Goal: Book appointment/travel/reservation

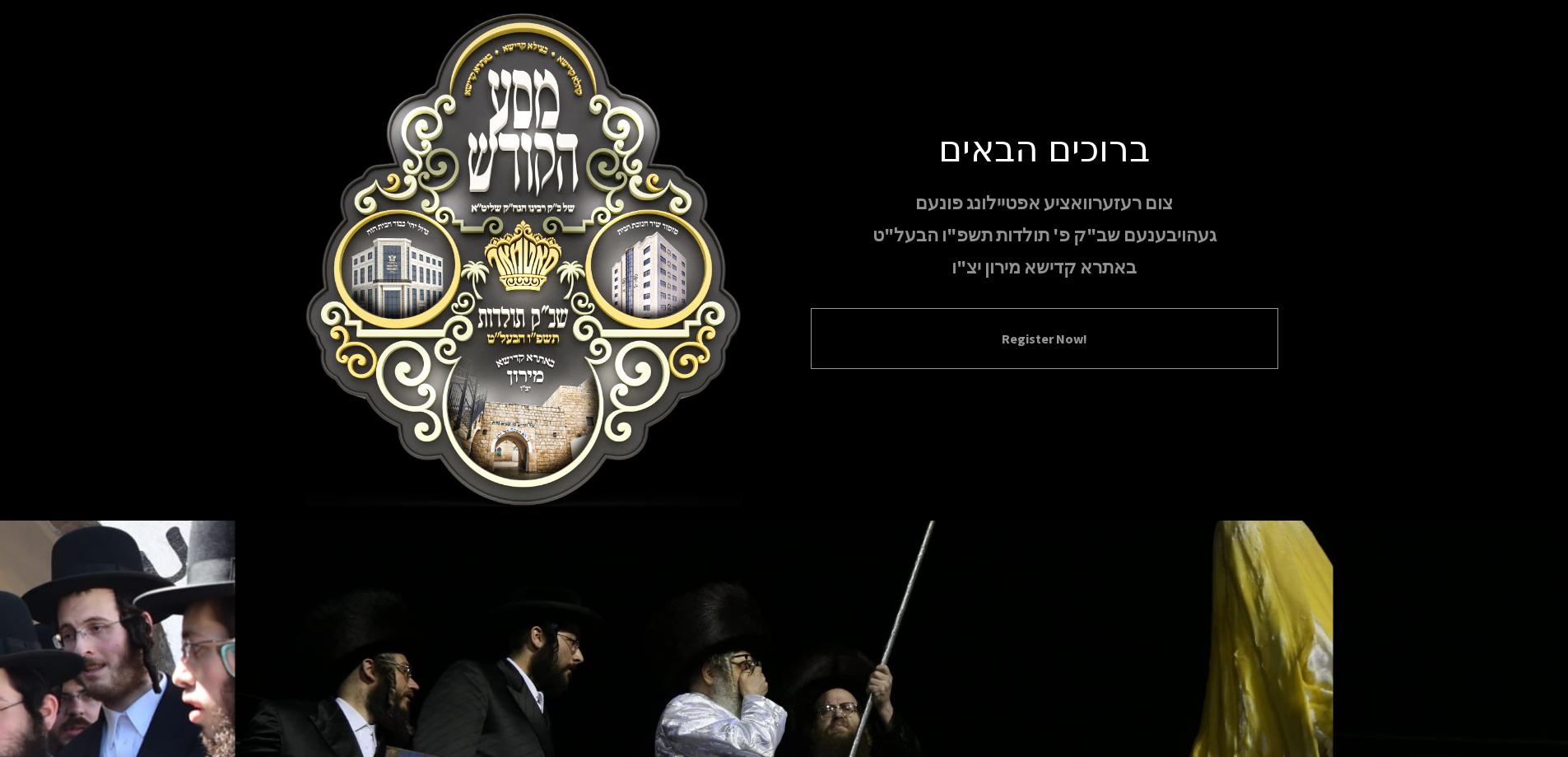
click at [1111, 331] on button "Register Now!" at bounding box center [1044, 338] width 426 height 20
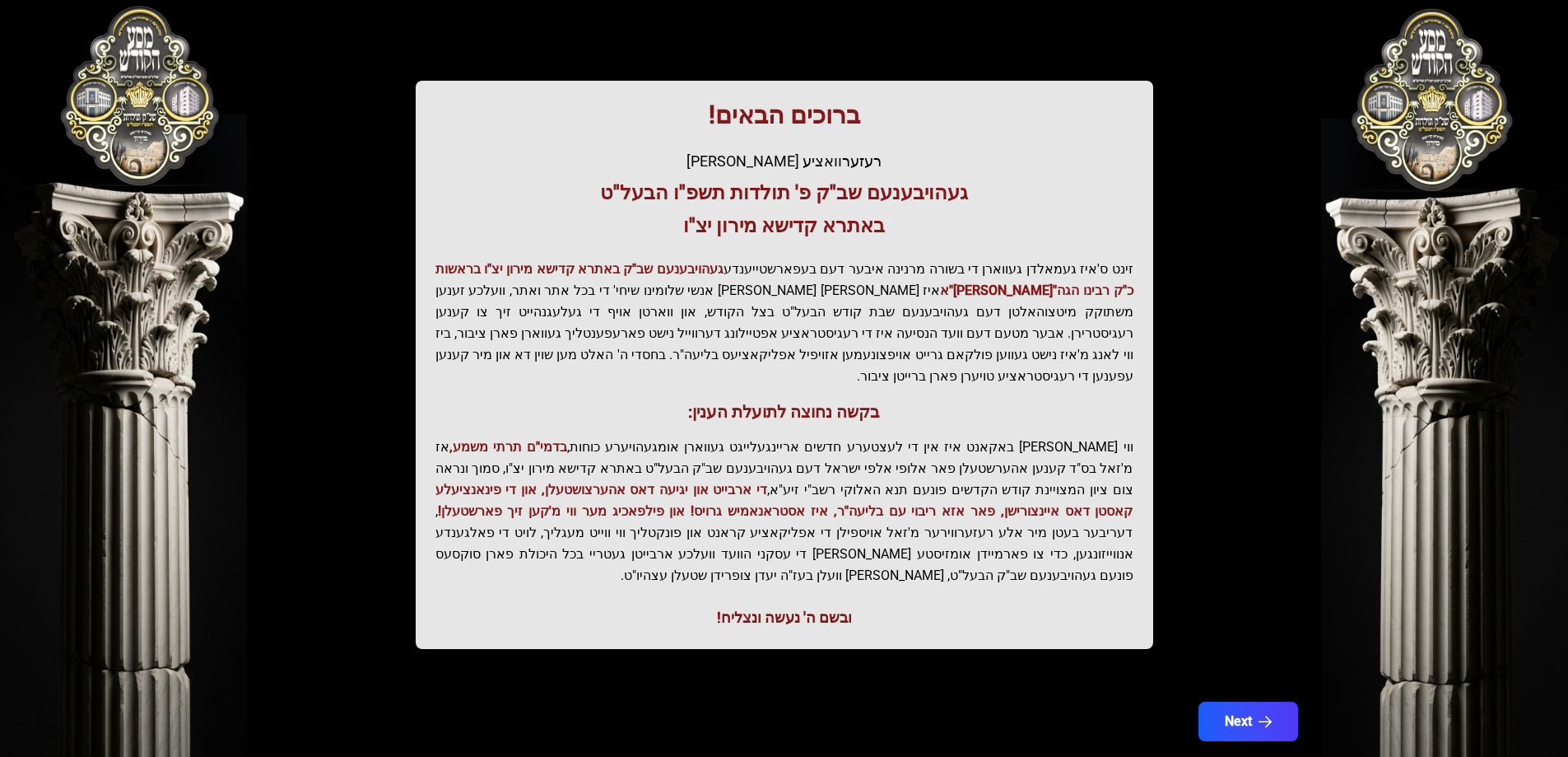
scroll to position [196, 0]
click at [1244, 699] on button "Next" at bounding box center [1247, 719] width 104 height 41
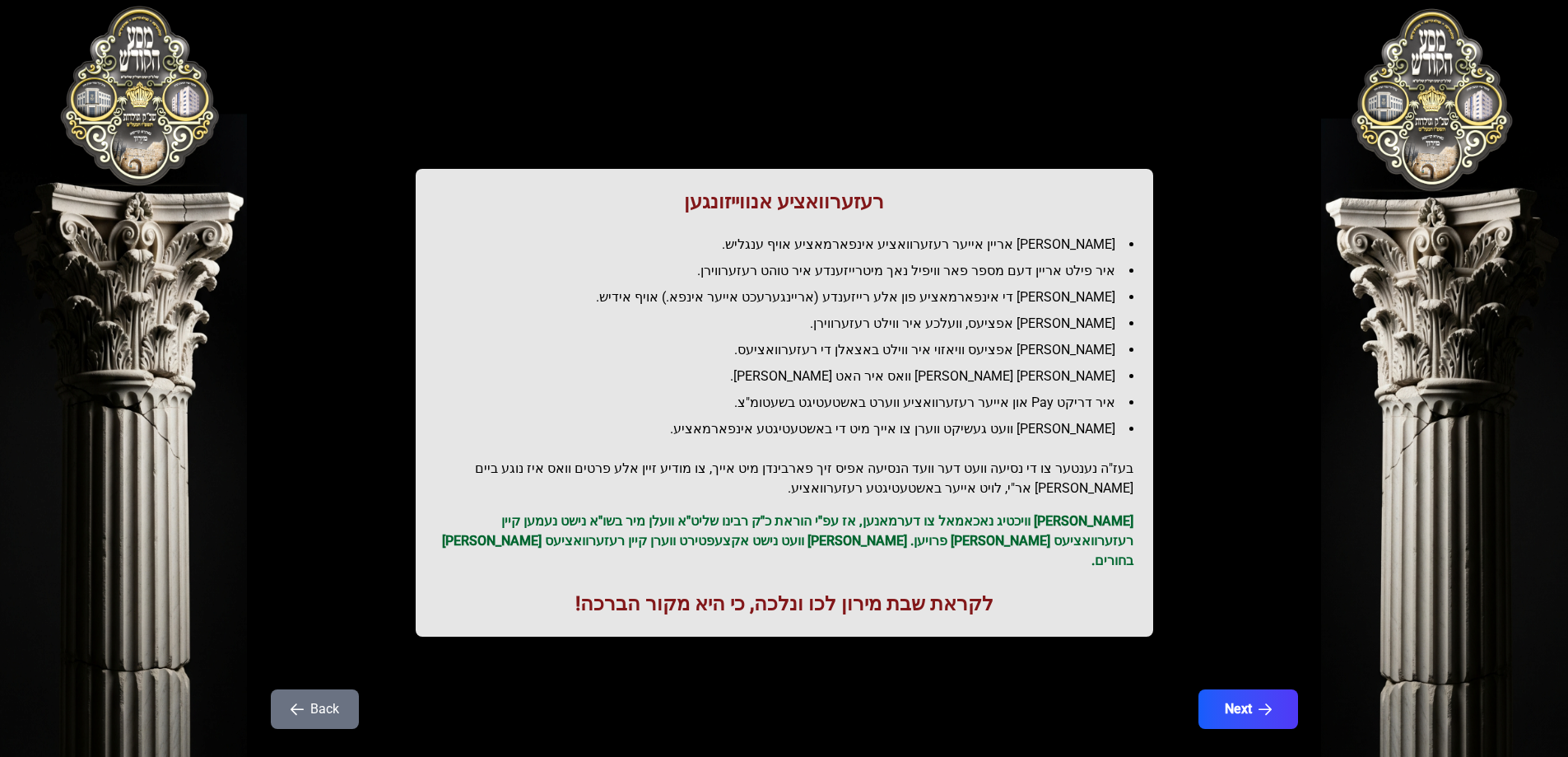
scroll to position [41, 0]
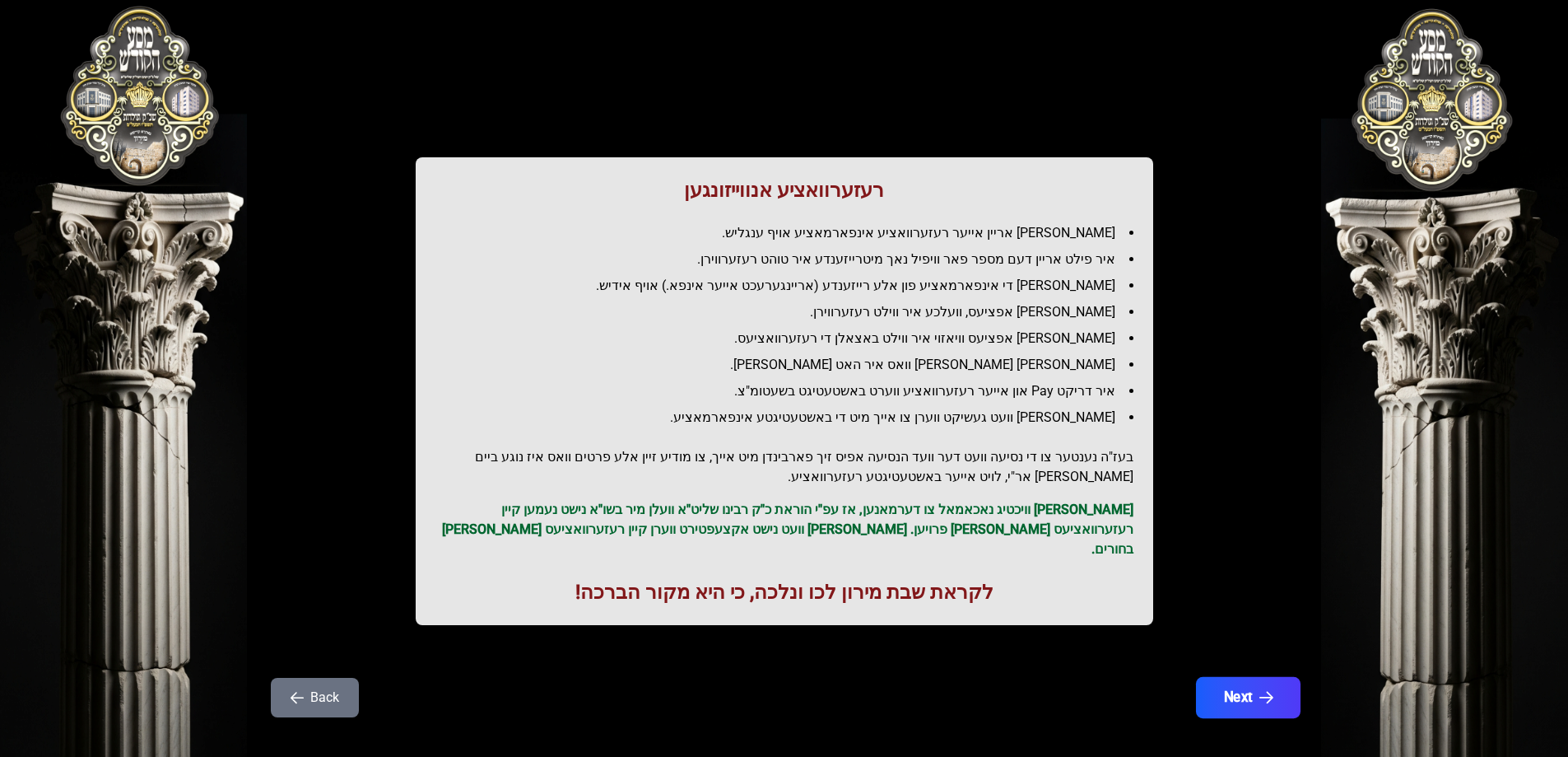
click at [1262, 694] on button "Next" at bounding box center [1247, 696] width 104 height 41
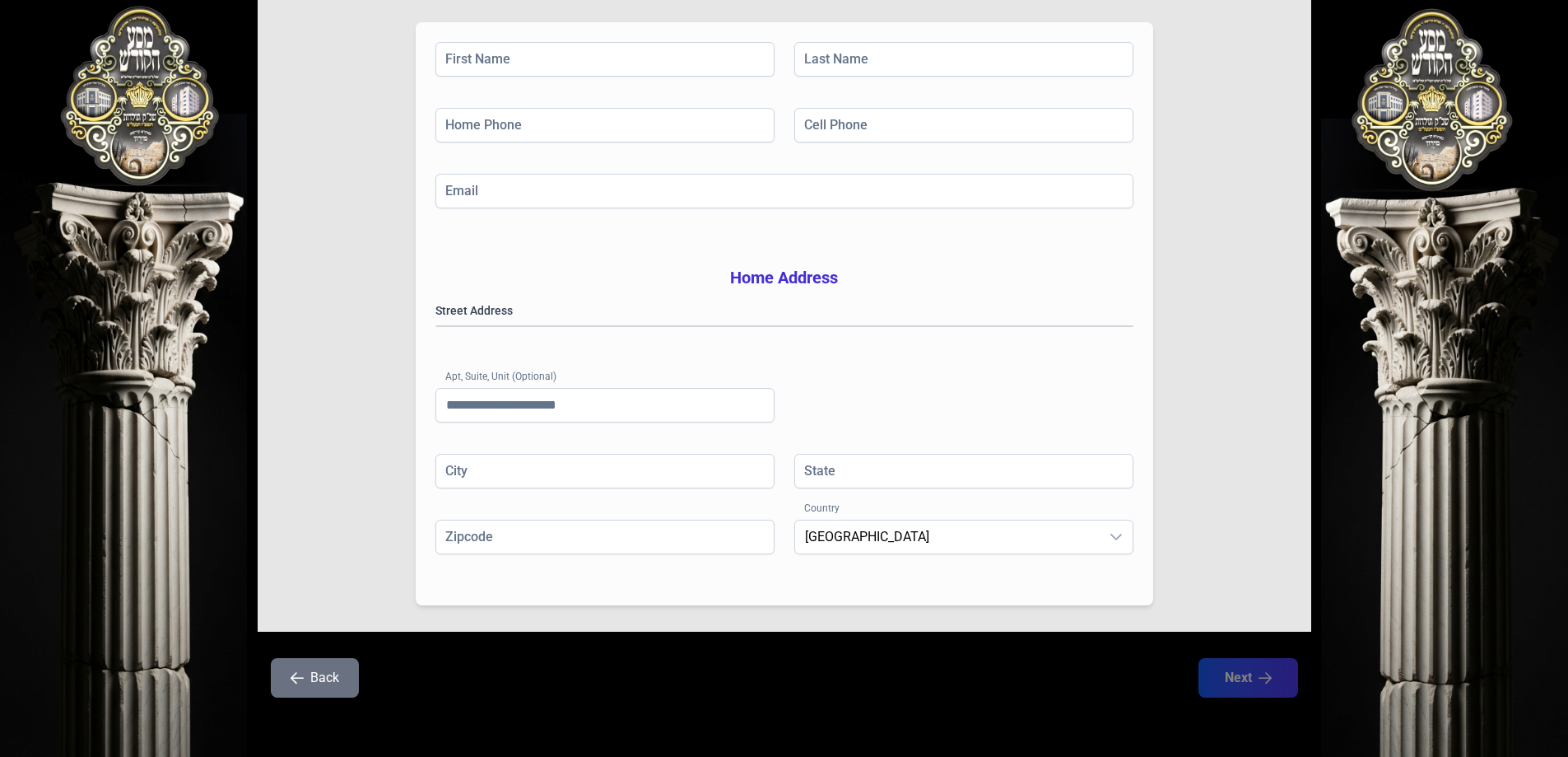
scroll to position [263, 0]
click at [337, 655] on div "Billing / Contact Information First Name Last Name Home Phone Cell Phone Email …" at bounding box center [784, 259] width 1053 height 916
click at [327, 664] on button "Back" at bounding box center [314, 678] width 88 height 40
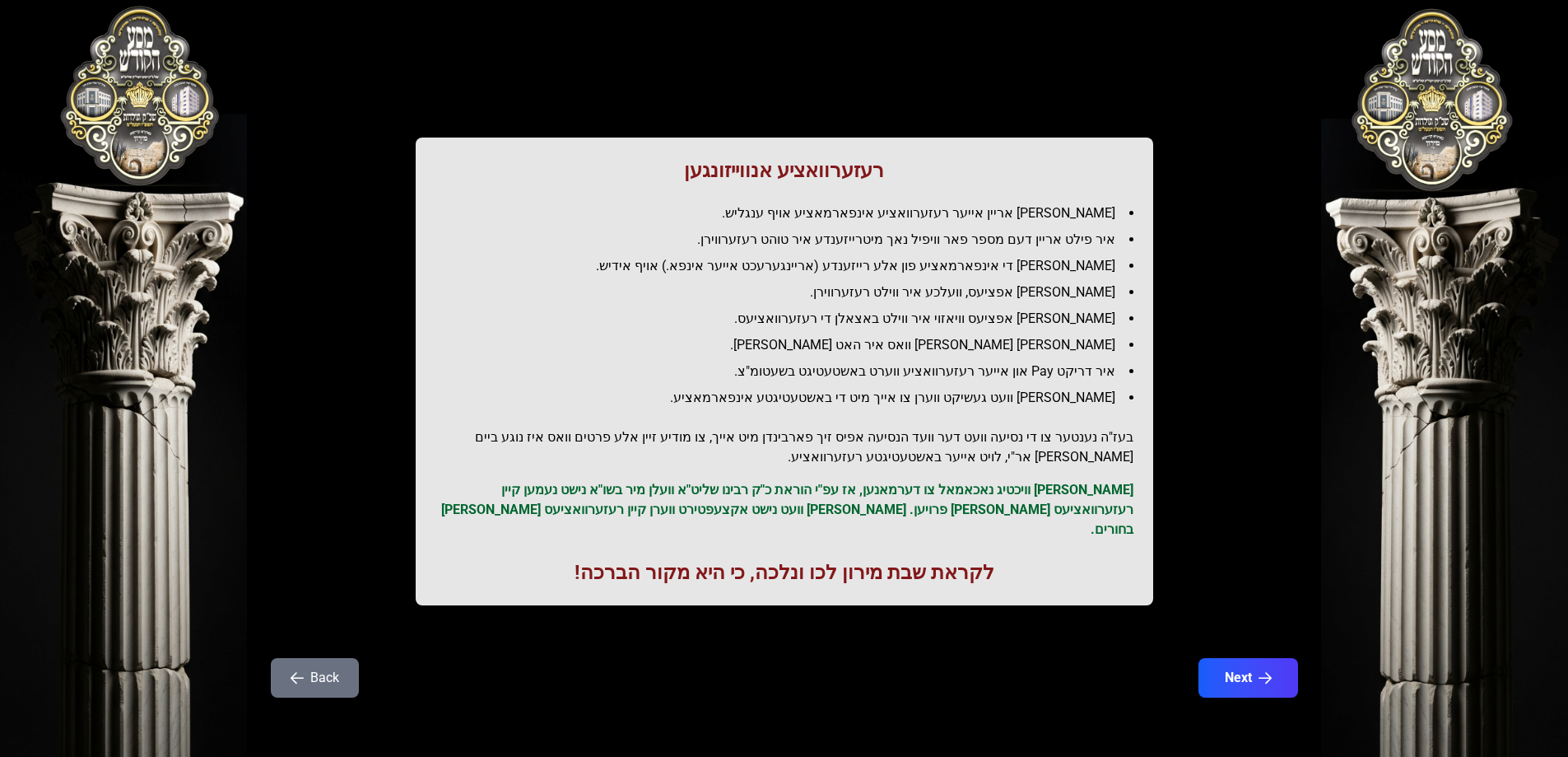
scroll to position [0, 0]
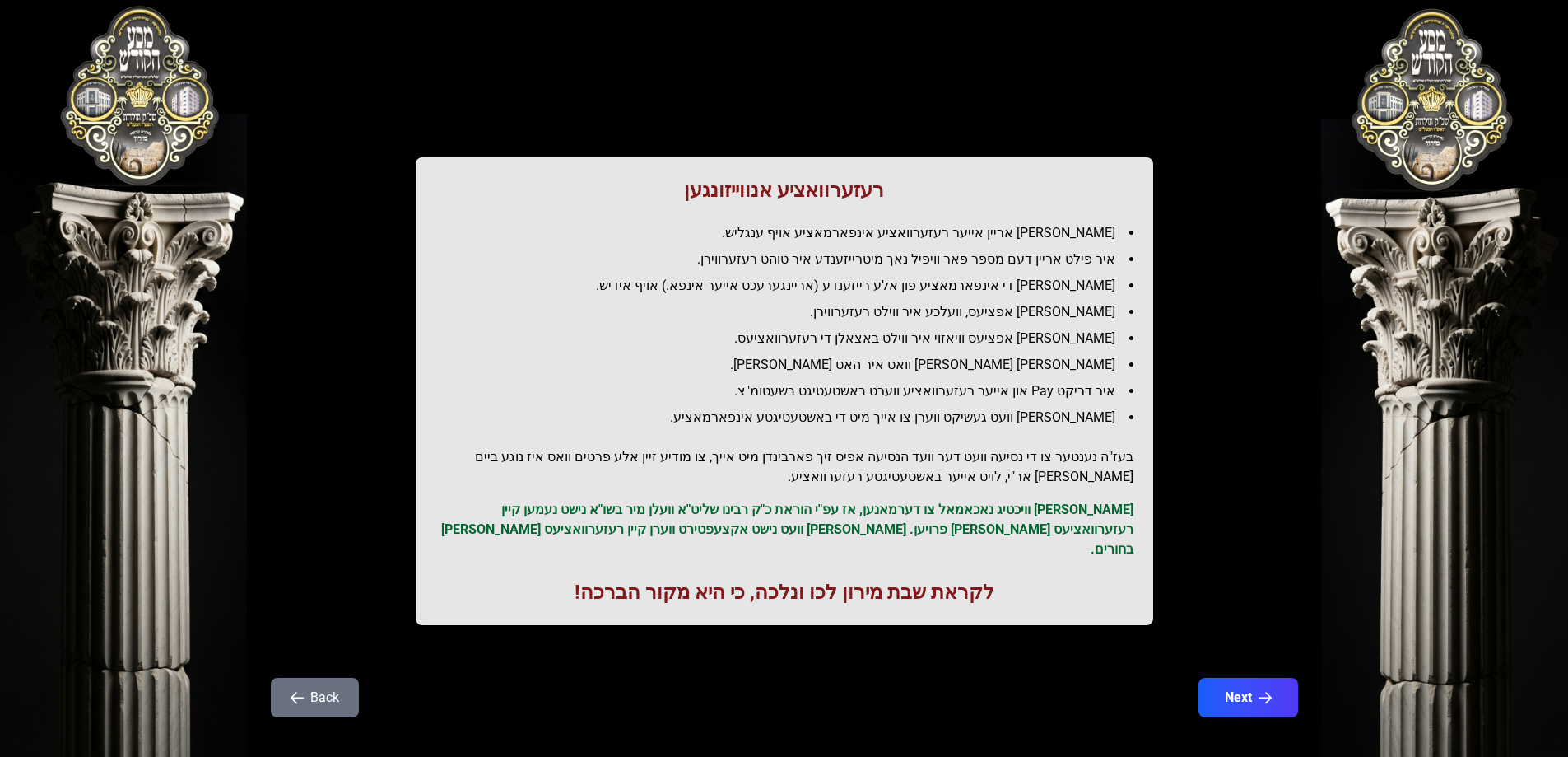
click at [333, 678] on button "Back" at bounding box center [314, 697] width 88 height 40
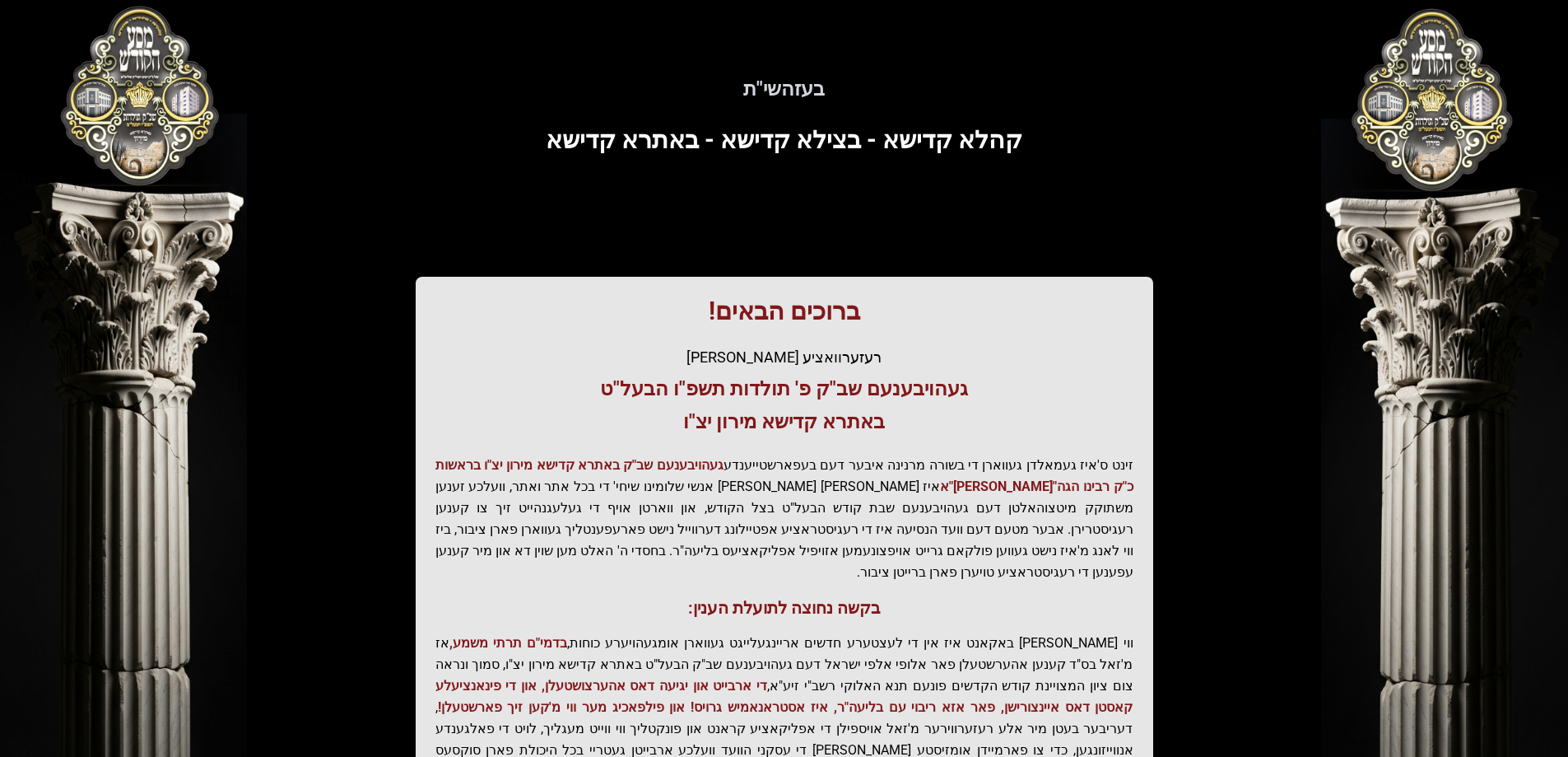
click at [106, 105] on div "בעזהשי"ת 0 1 2 3 4 5 6 בעזהשי"ת קהלא קדישא - בצילא קדישא - באתרא קדישא ברוכים ה…" at bounding box center [784, 498] width 1568 height 996
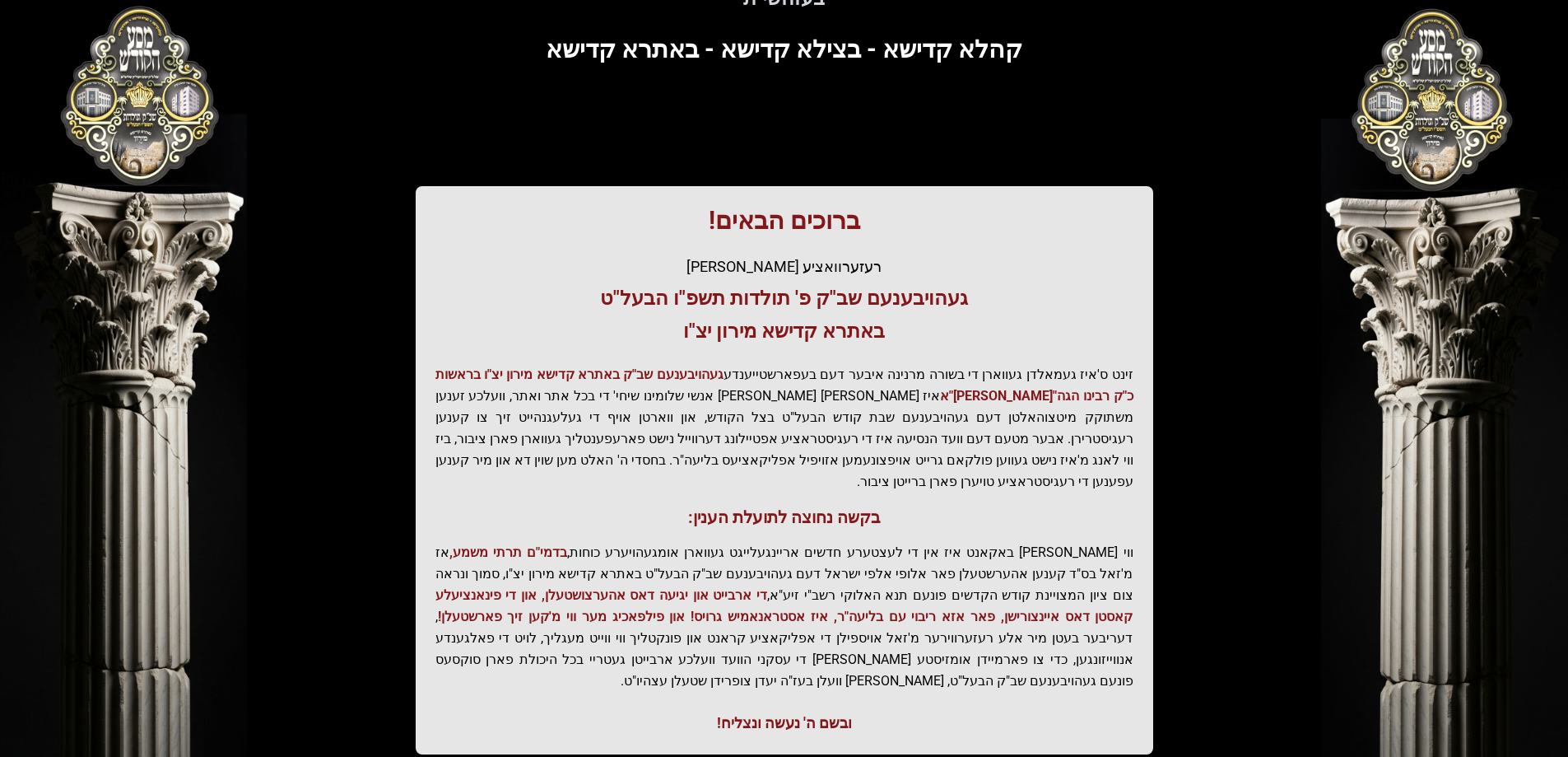
scroll to position [196, 0]
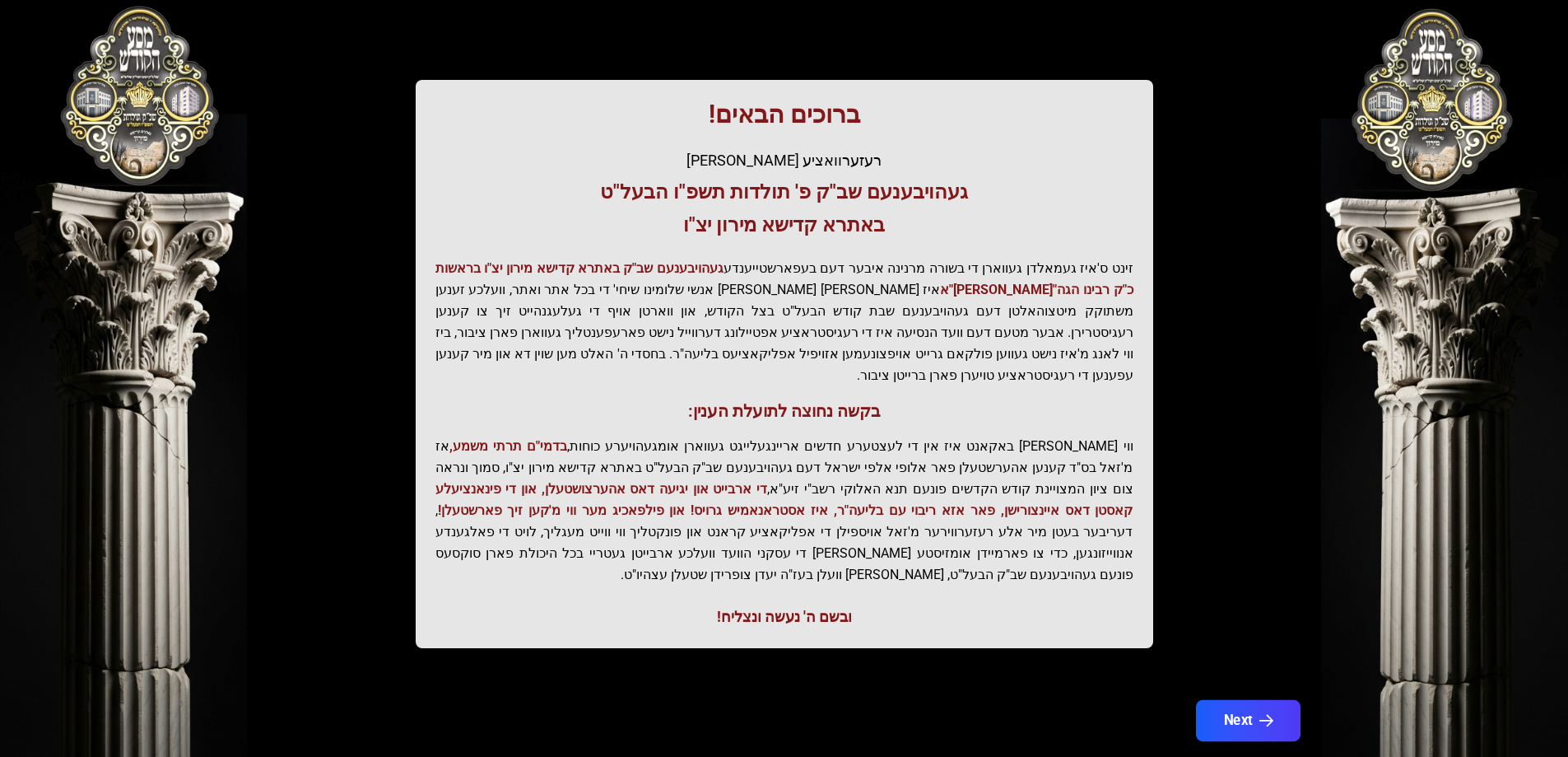
click at [1225, 699] on button "Next" at bounding box center [1247, 719] width 104 height 41
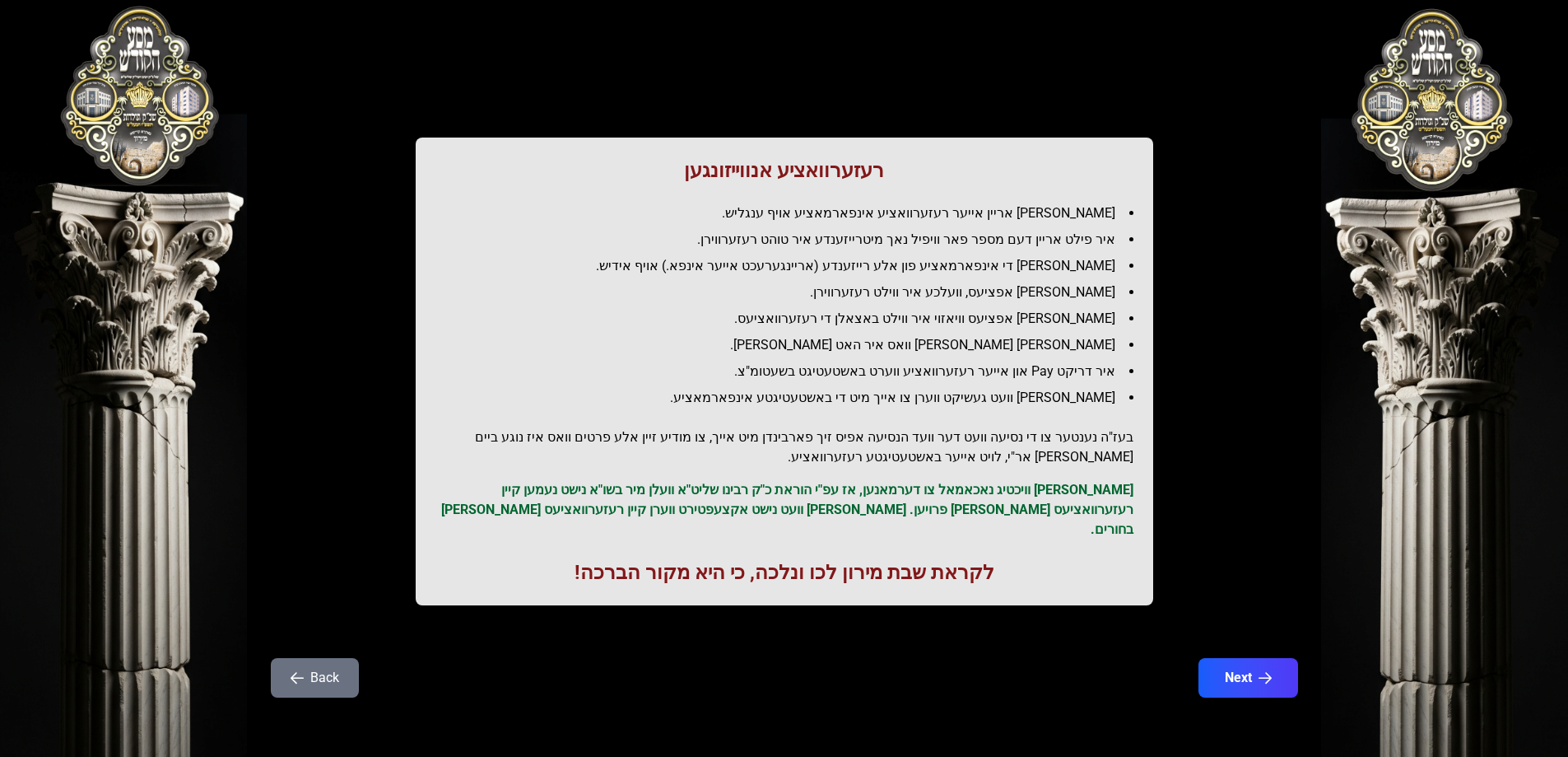
scroll to position [0, 0]
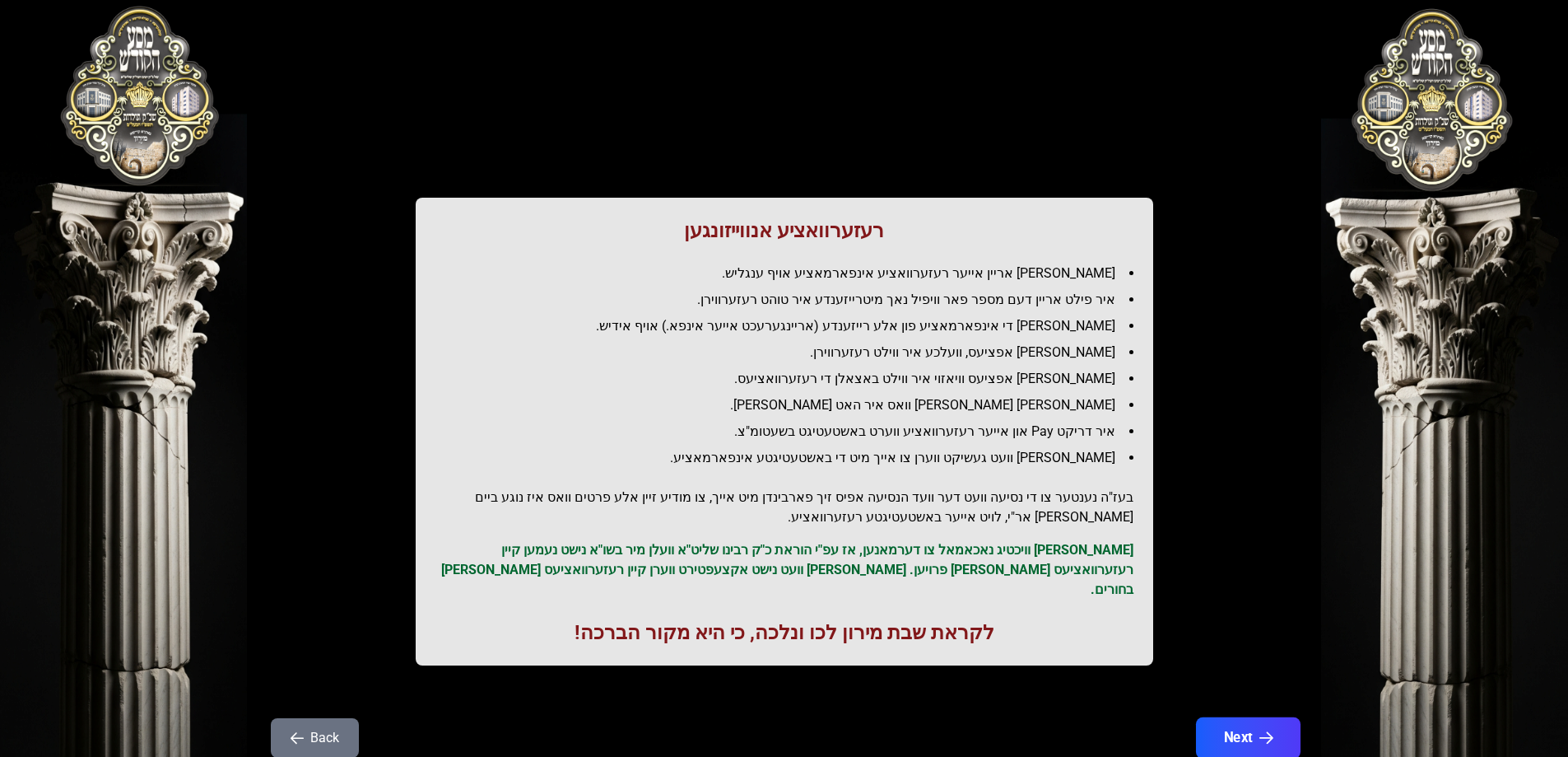
click at [1241, 717] on button "Next" at bounding box center [1247, 737] width 104 height 41
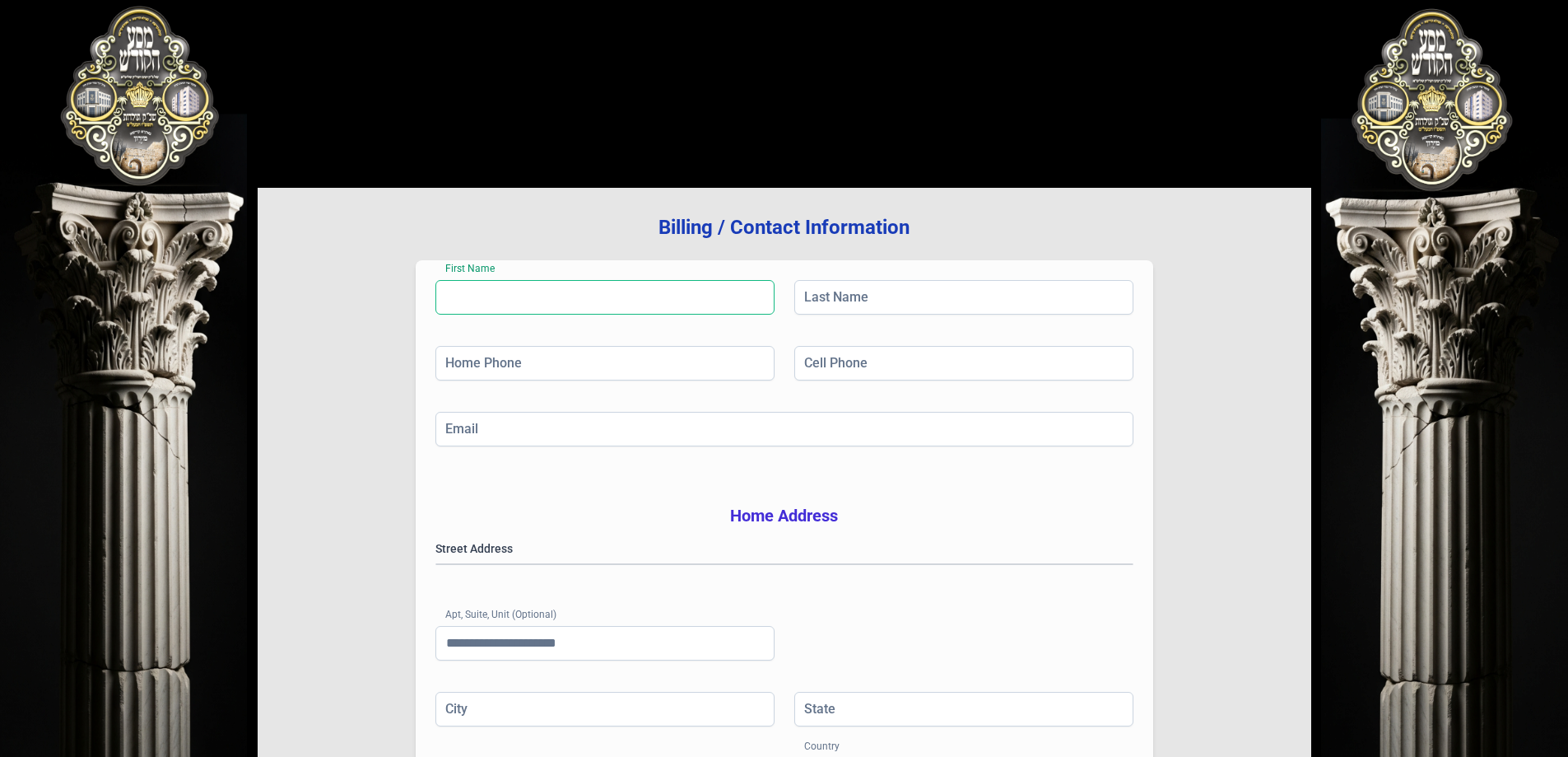
click at [740, 290] on input "First Name" at bounding box center [605, 297] width 339 height 35
type input "****"
type input "**********"
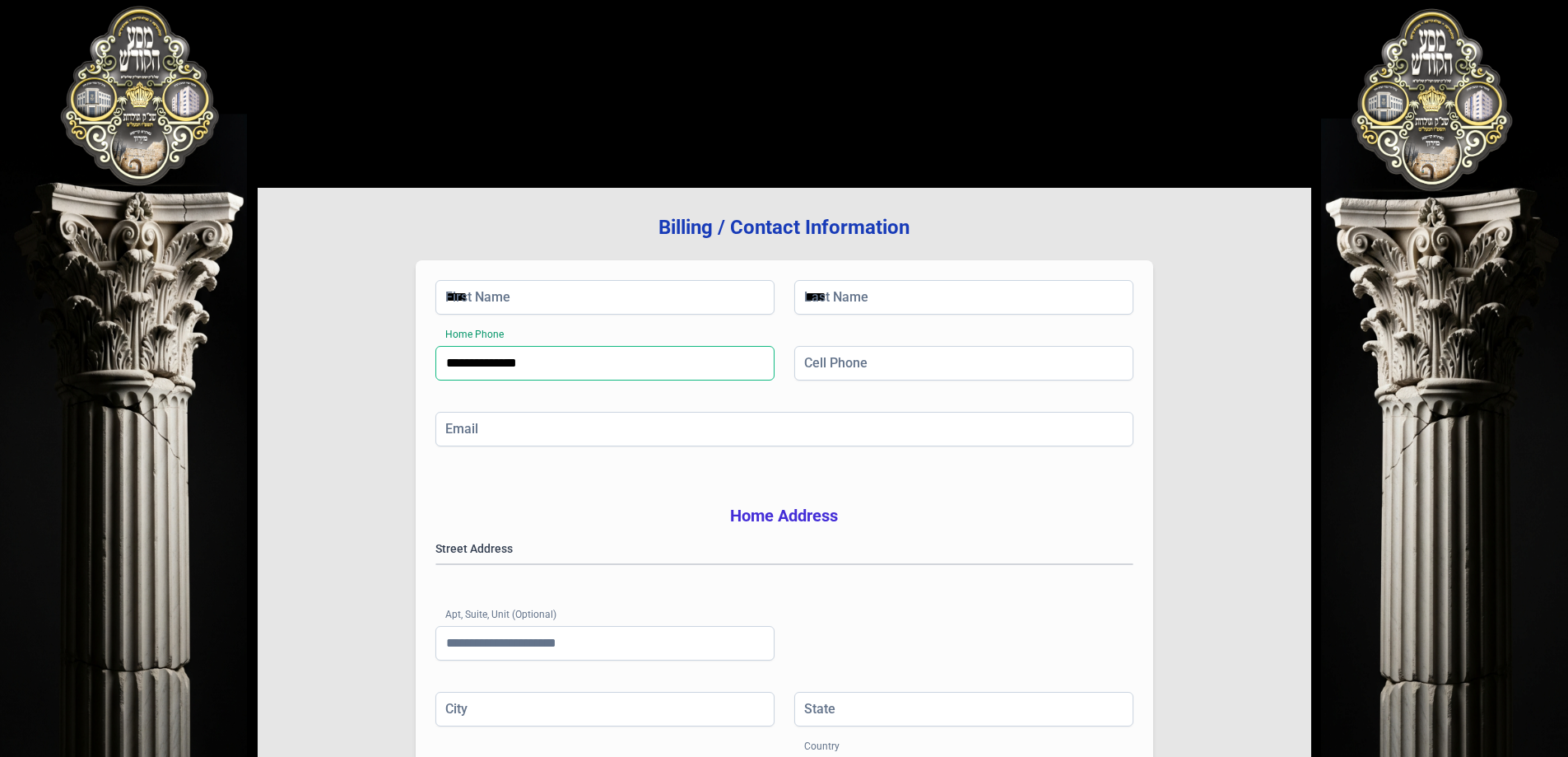
type input "*******"
type input "**"
type input "*****"
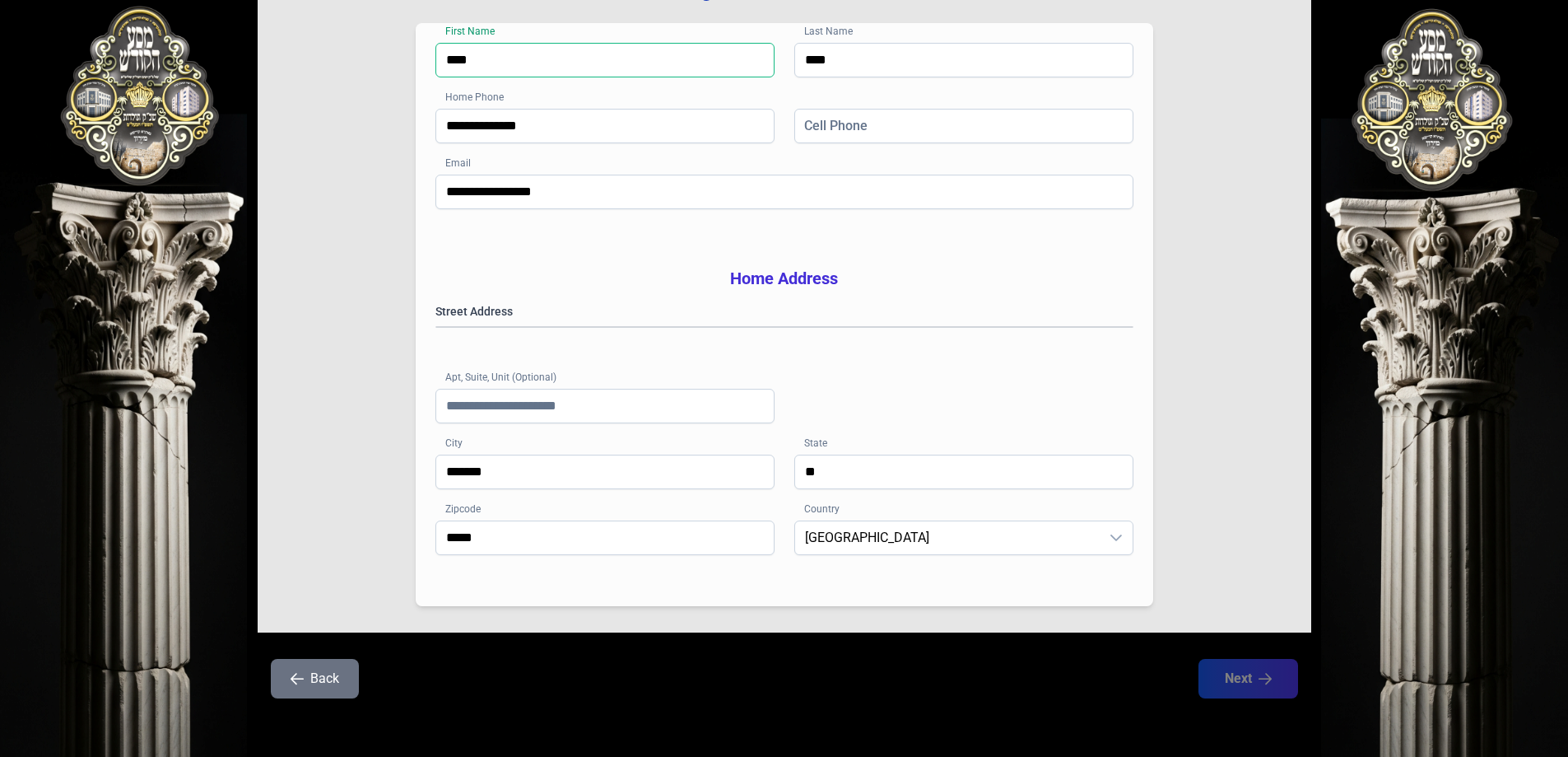
scroll to position [247, 0]
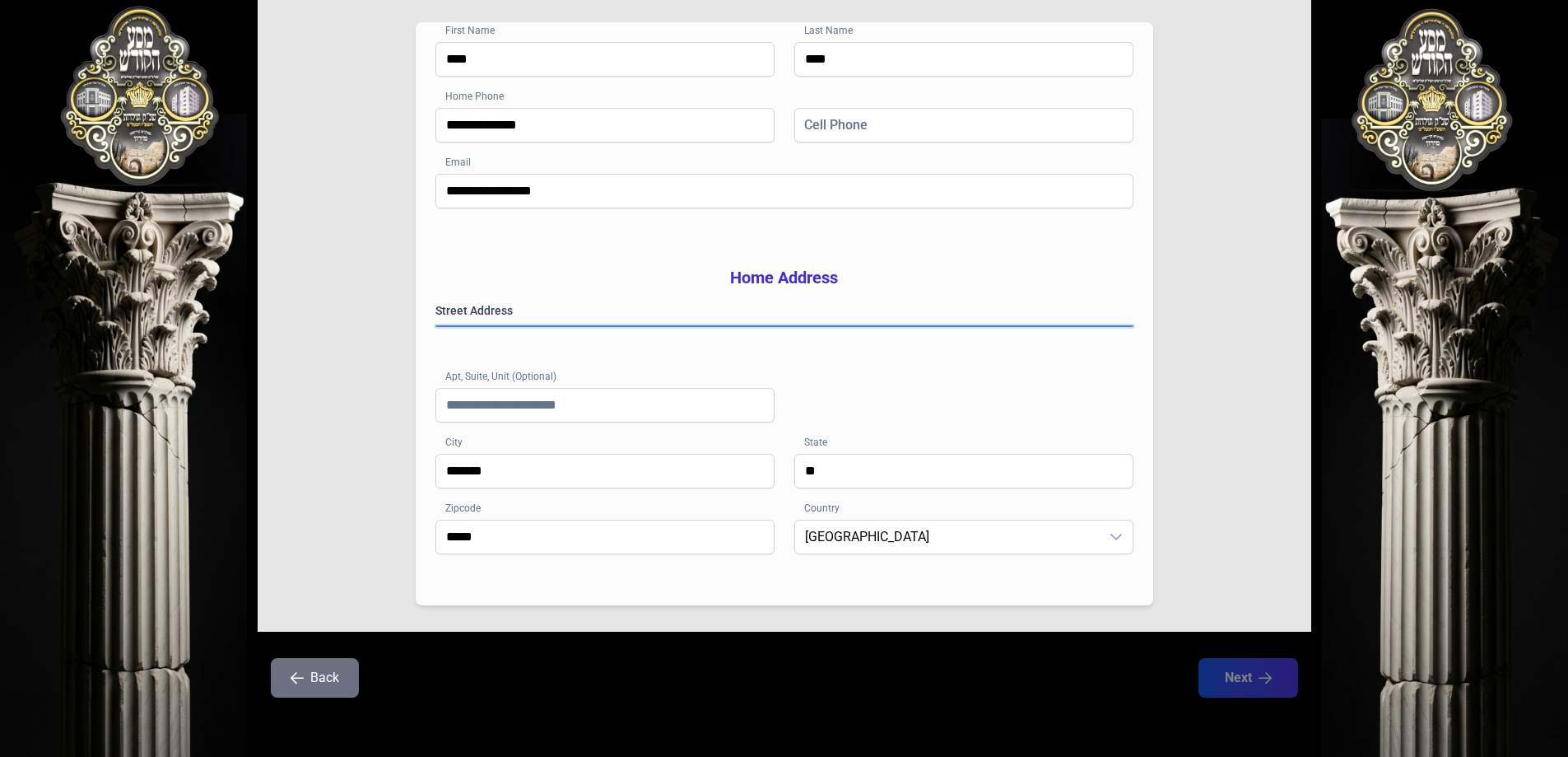
click at [436, 326] on gmp-place-autocomplete at bounding box center [436, 326] width 0 height 0
type input "*********"
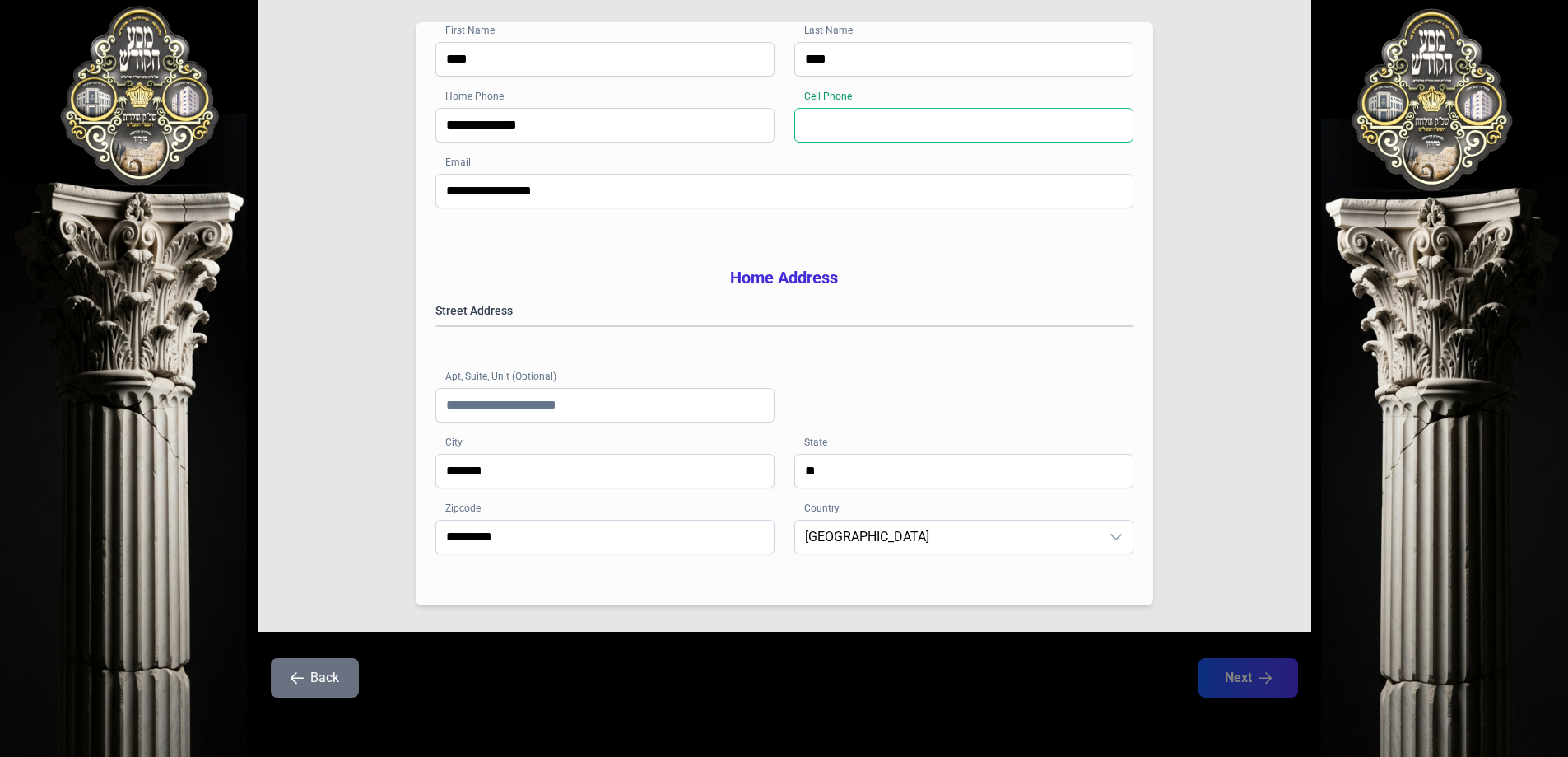
click at [993, 108] on input "Cell Phone" at bounding box center [964, 125] width 339 height 35
type input "**********"
type input "*****"
click at [1265, 678] on icon "button" at bounding box center [1266, 678] width 14 height 14
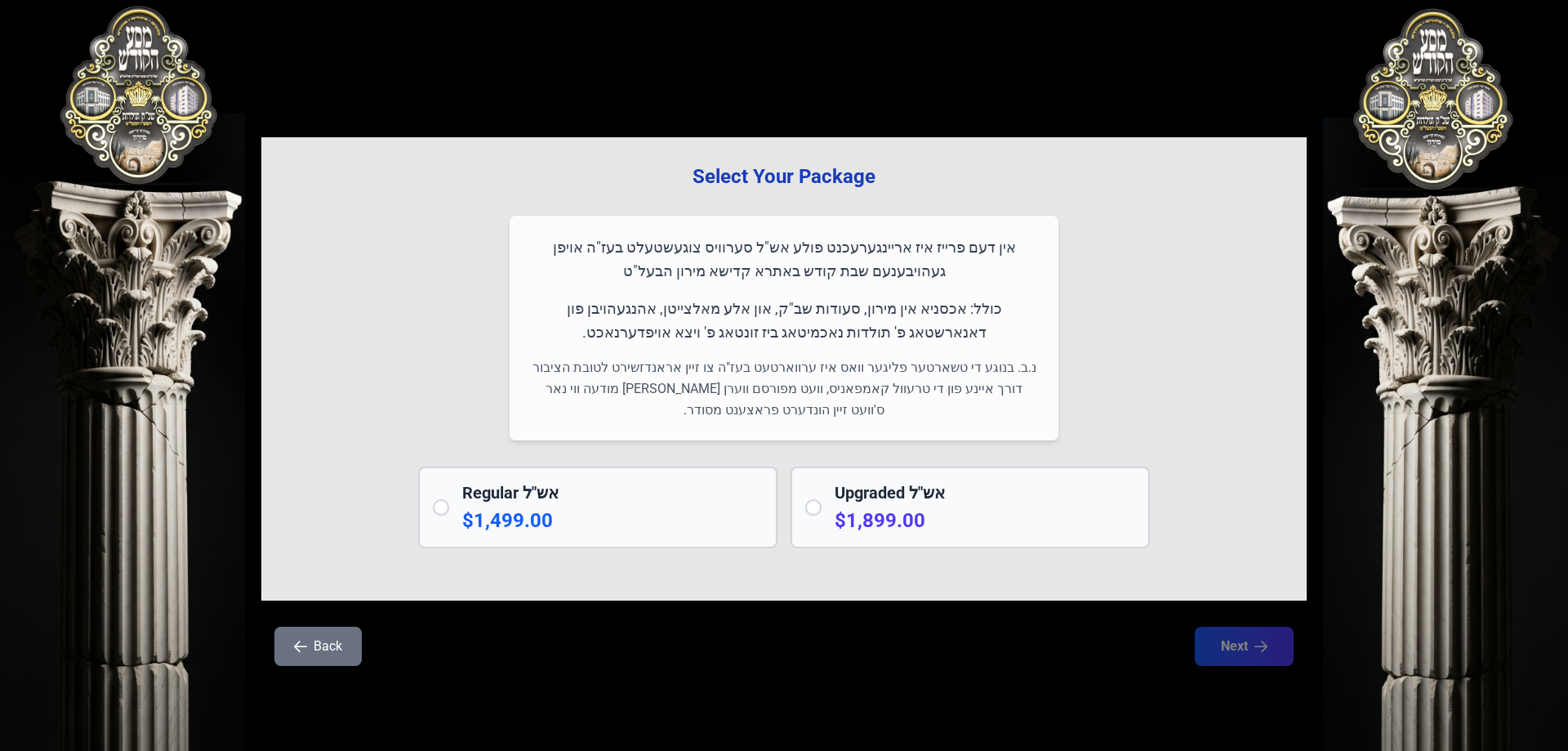
click at [867, 492] on h2 "Upgraded אש"ל" at bounding box center [984, 492] width 300 height 23
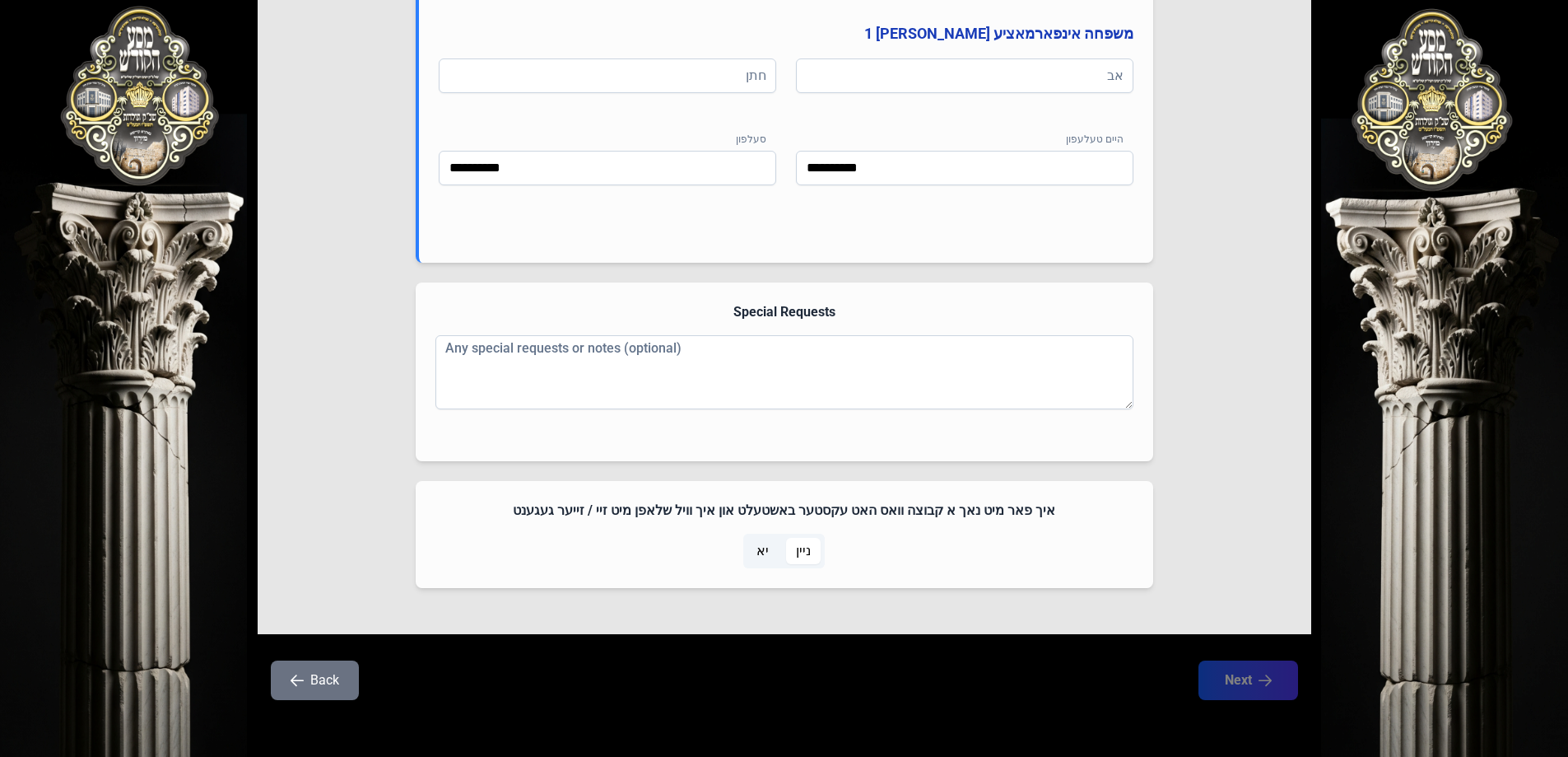
scroll to position [1004, 0]
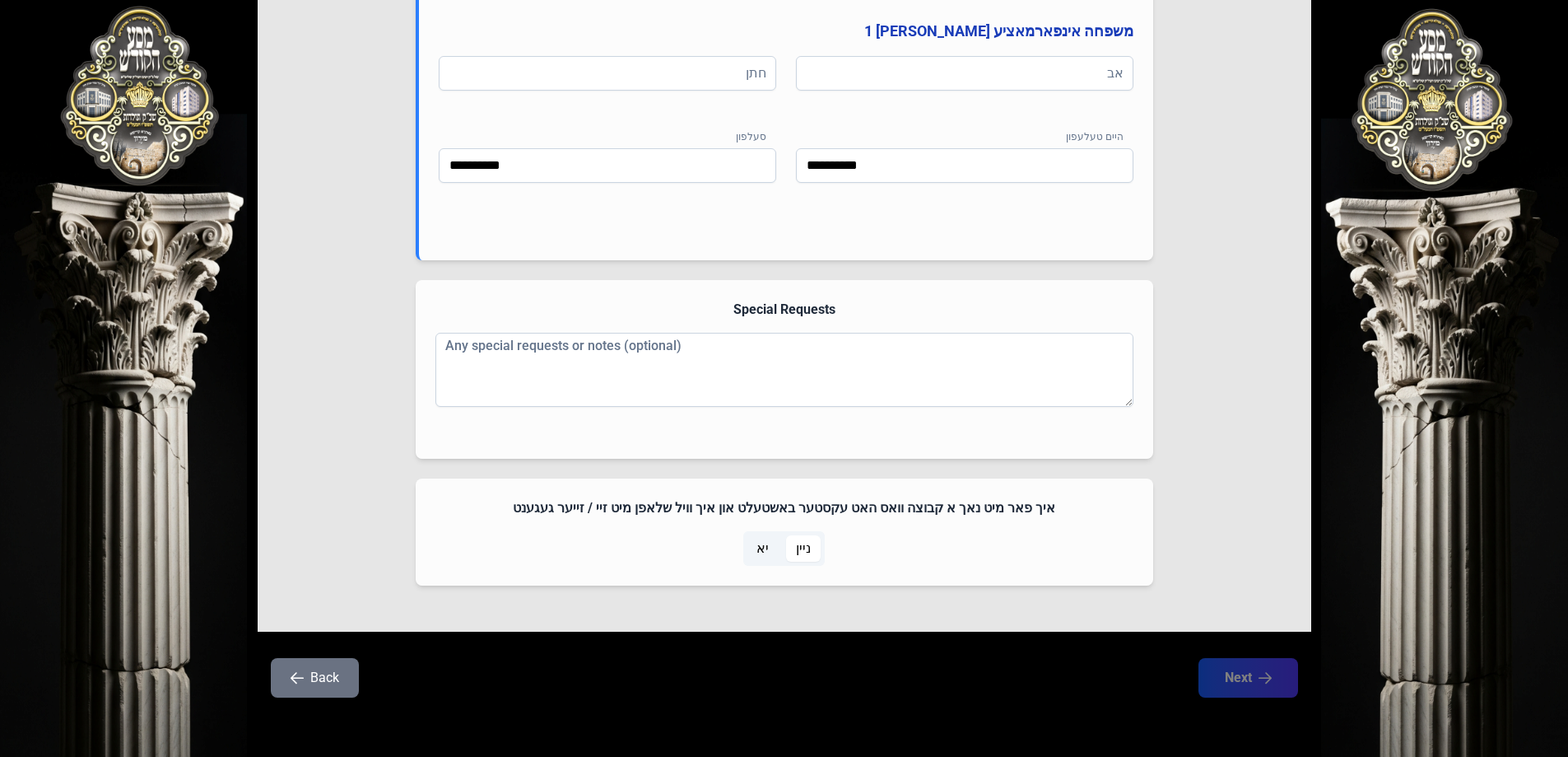
click at [749, 553] on span "יא" at bounding box center [763, 548] width 32 height 27
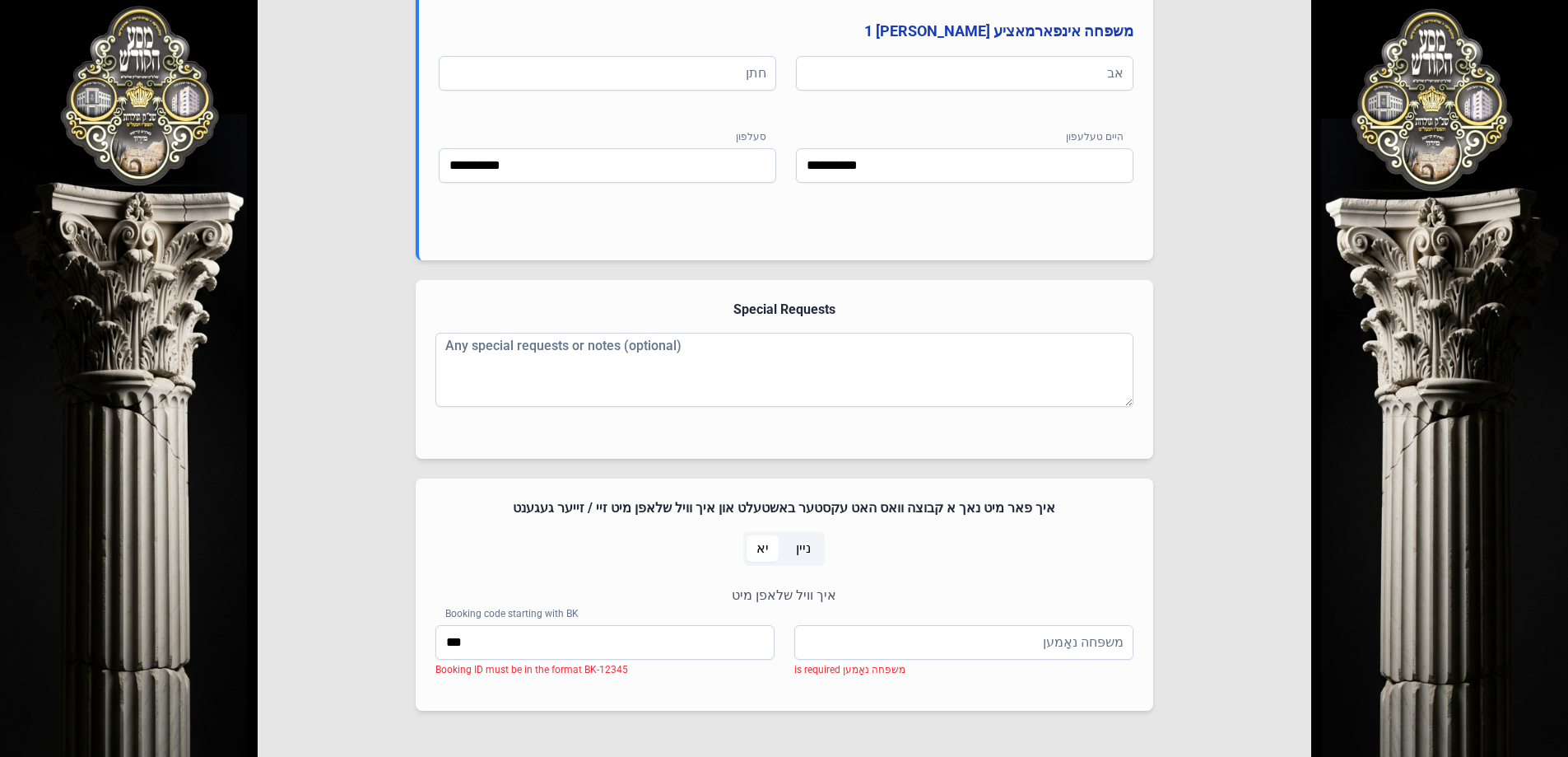
click at [803, 551] on span "ניין" at bounding box center [802, 549] width 15 height 20
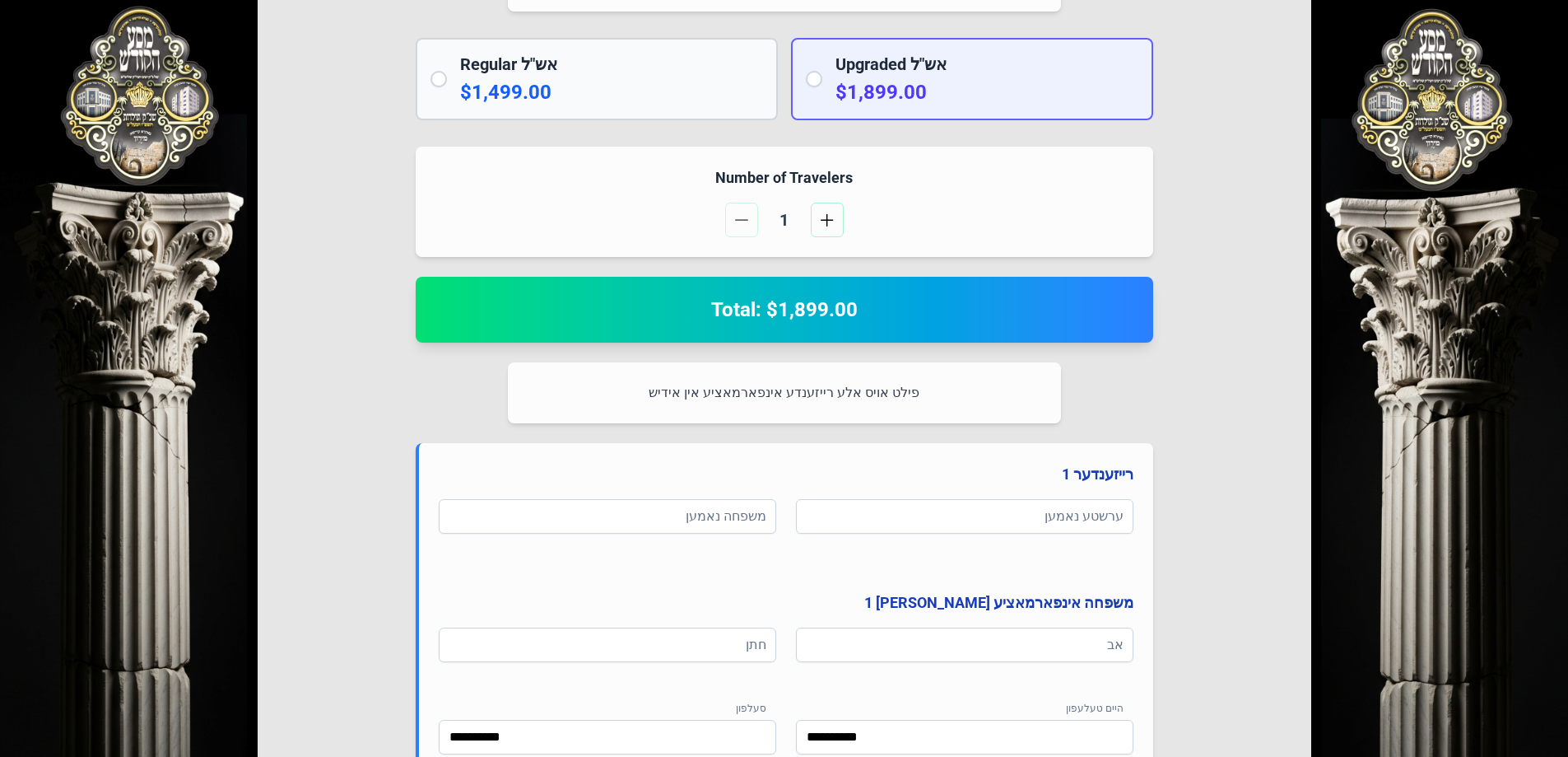
scroll to position [181, 0]
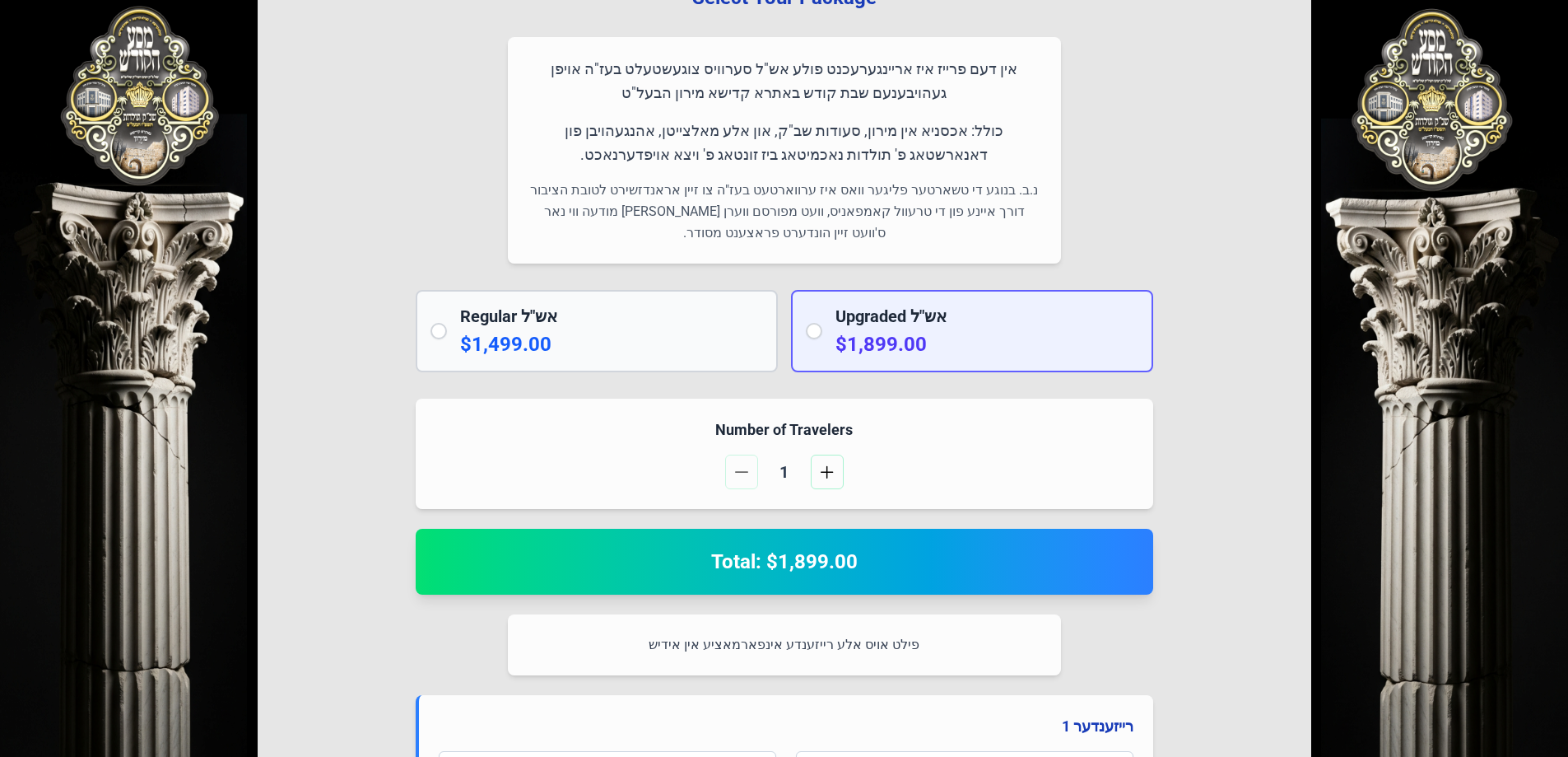
click at [568, 347] on p "$1,499.00" at bounding box center [611, 344] width 302 height 27
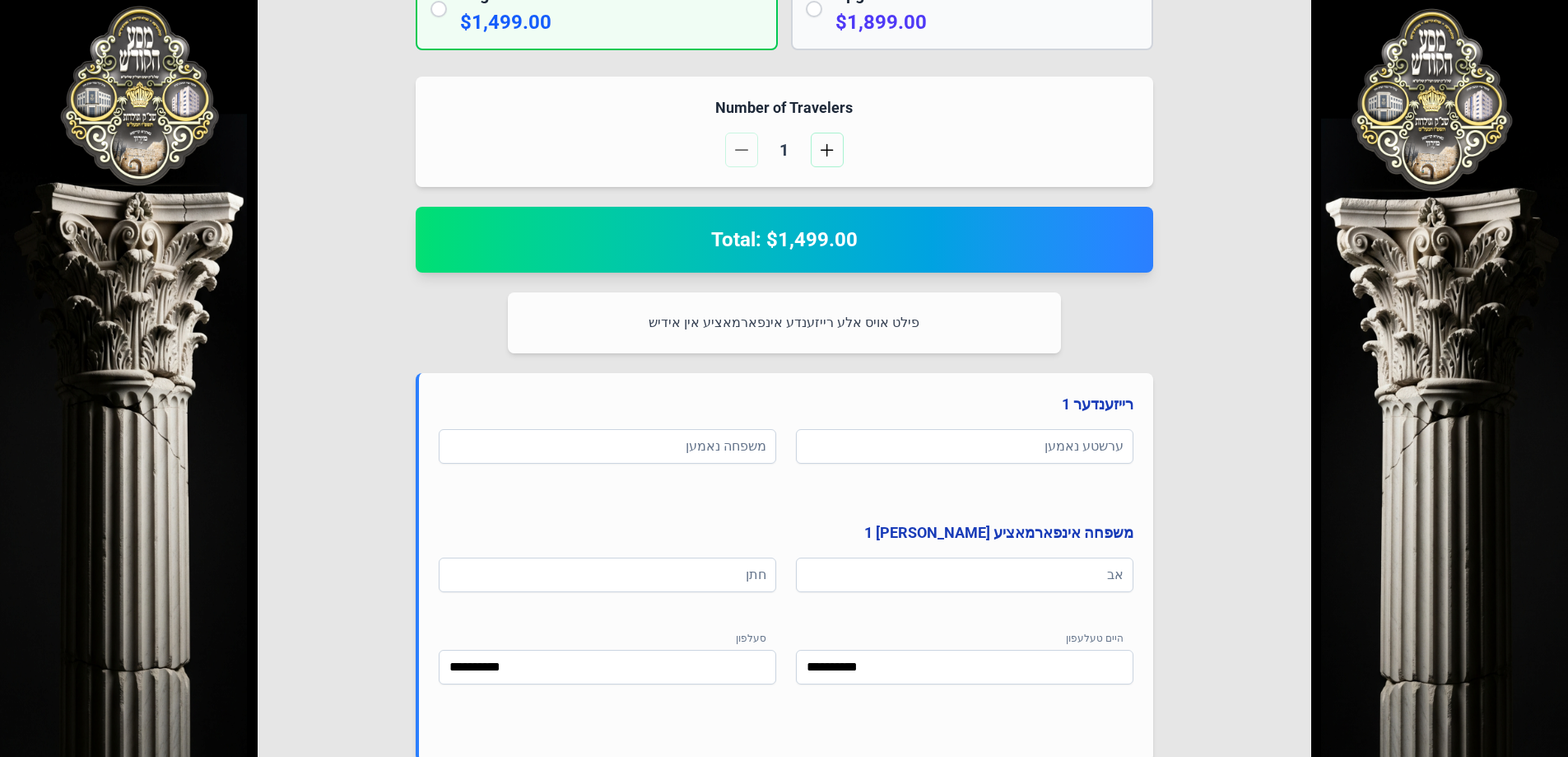
scroll to position [345, 0]
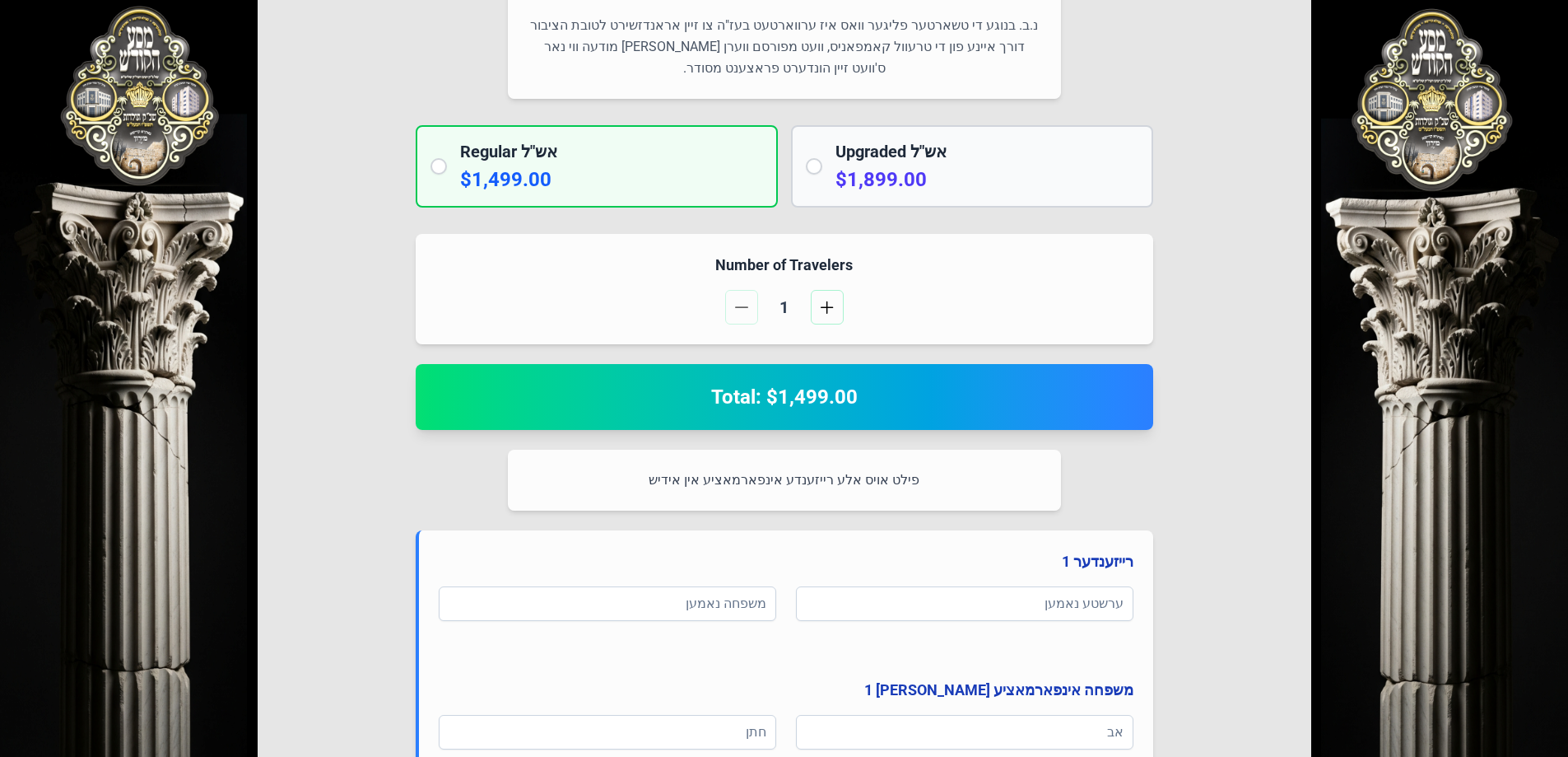
click at [439, 156] on div "Regular אש"ל $1,499.00" at bounding box center [596, 166] width 362 height 82
click at [439, 157] on div "Regular אש"ל $1,499.00" at bounding box center [596, 166] width 362 height 82
click at [550, 183] on p "$1,499.00" at bounding box center [611, 180] width 302 height 27
click at [866, 171] on p "$1,899.00" at bounding box center [986, 180] width 302 height 27
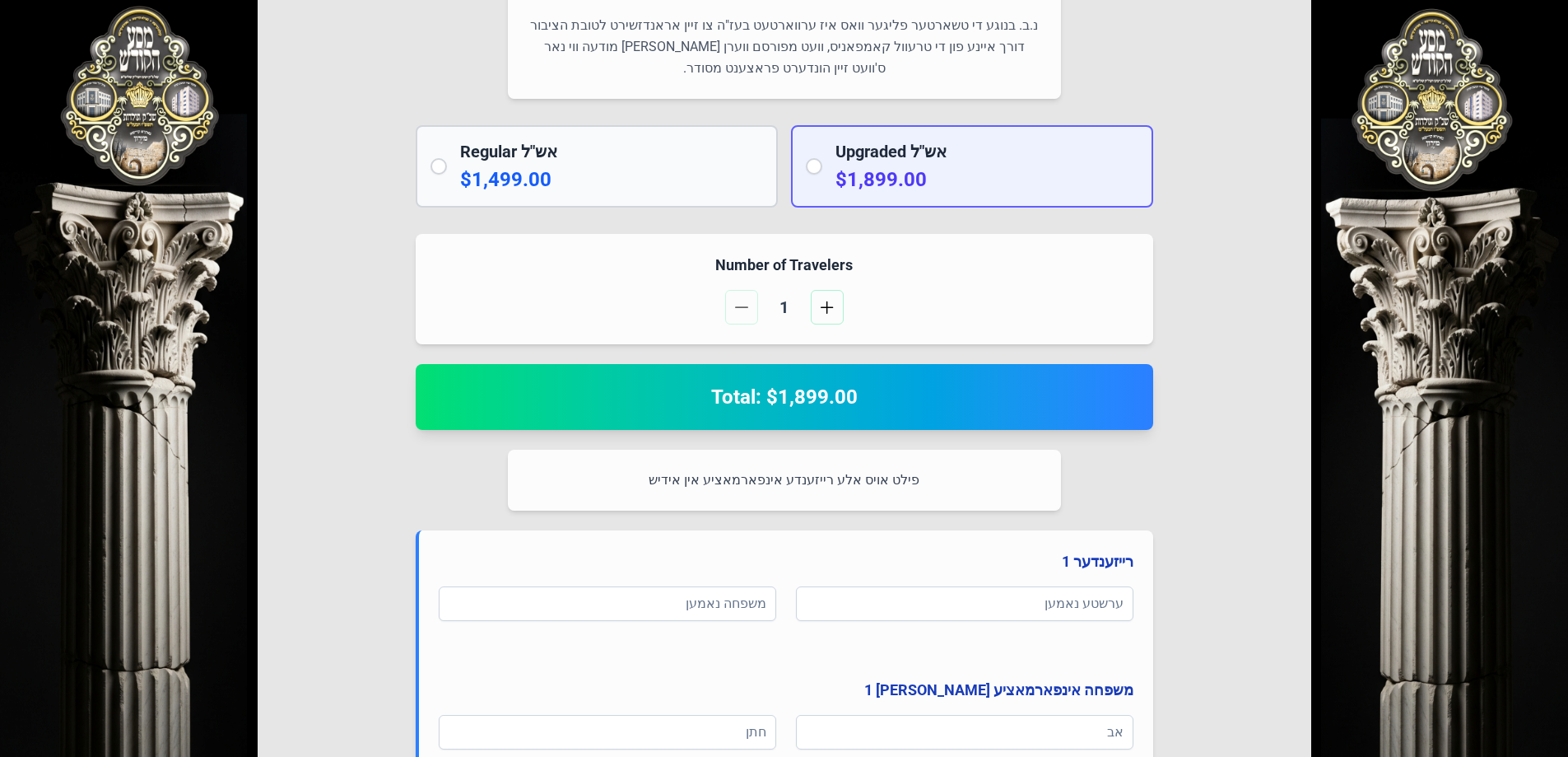
click at [503, 174] on p "$1,499.00" at bounding box center [611, 180] width 302 height 27
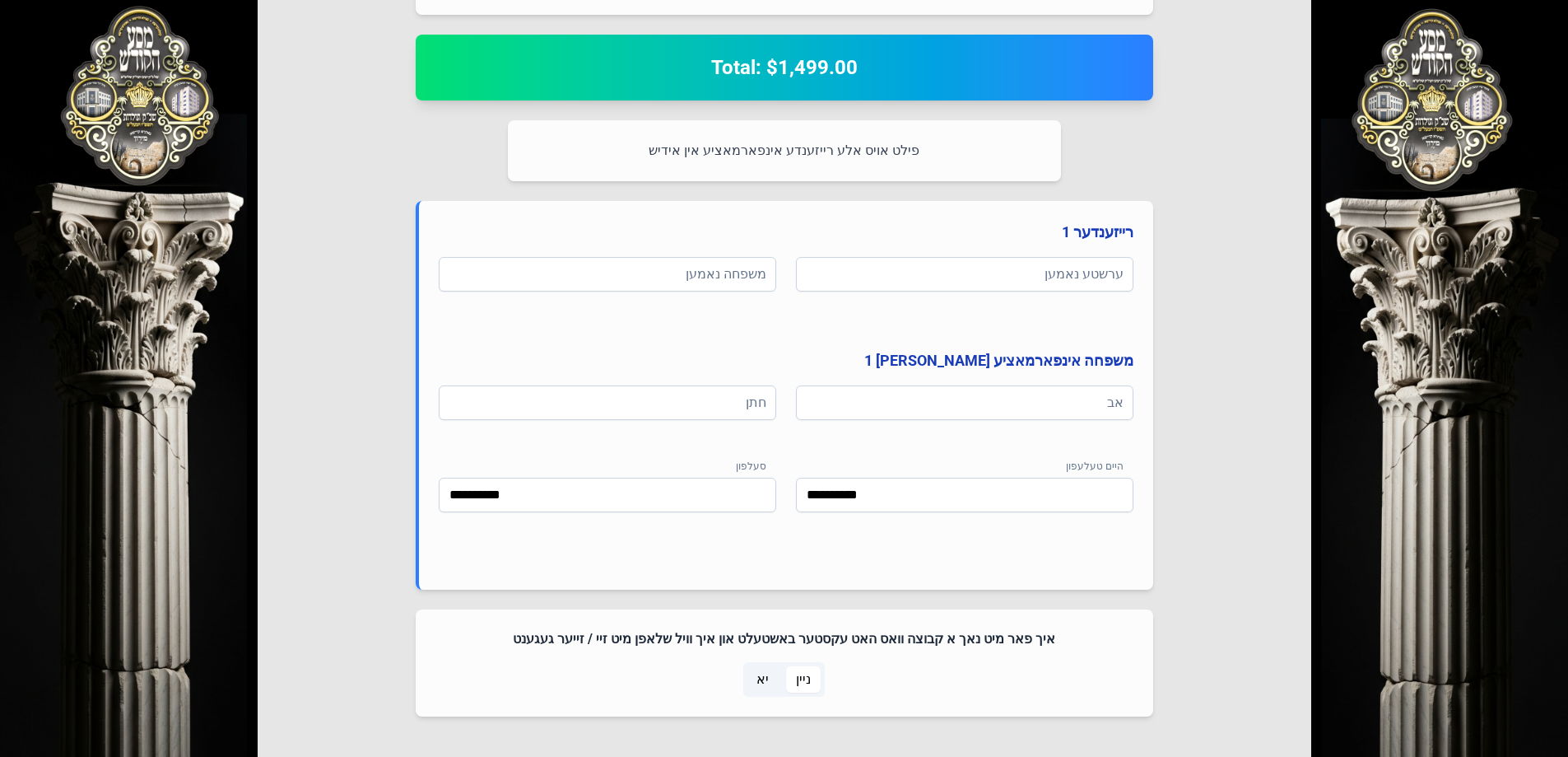
scroll to position [806, 0]
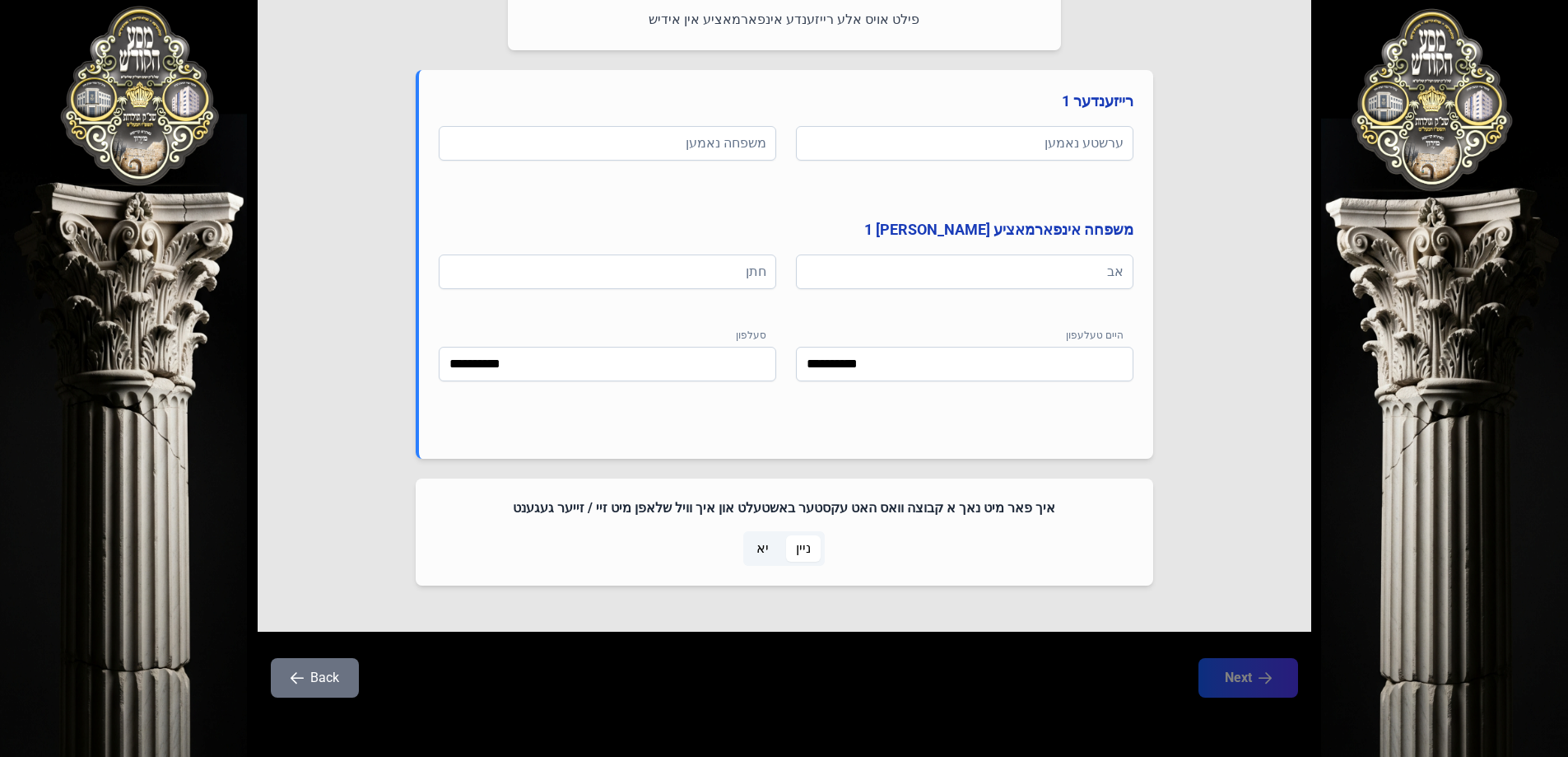
click at [759, 549] on span "יא" at bounding box center [763, 549] width 12 height 20
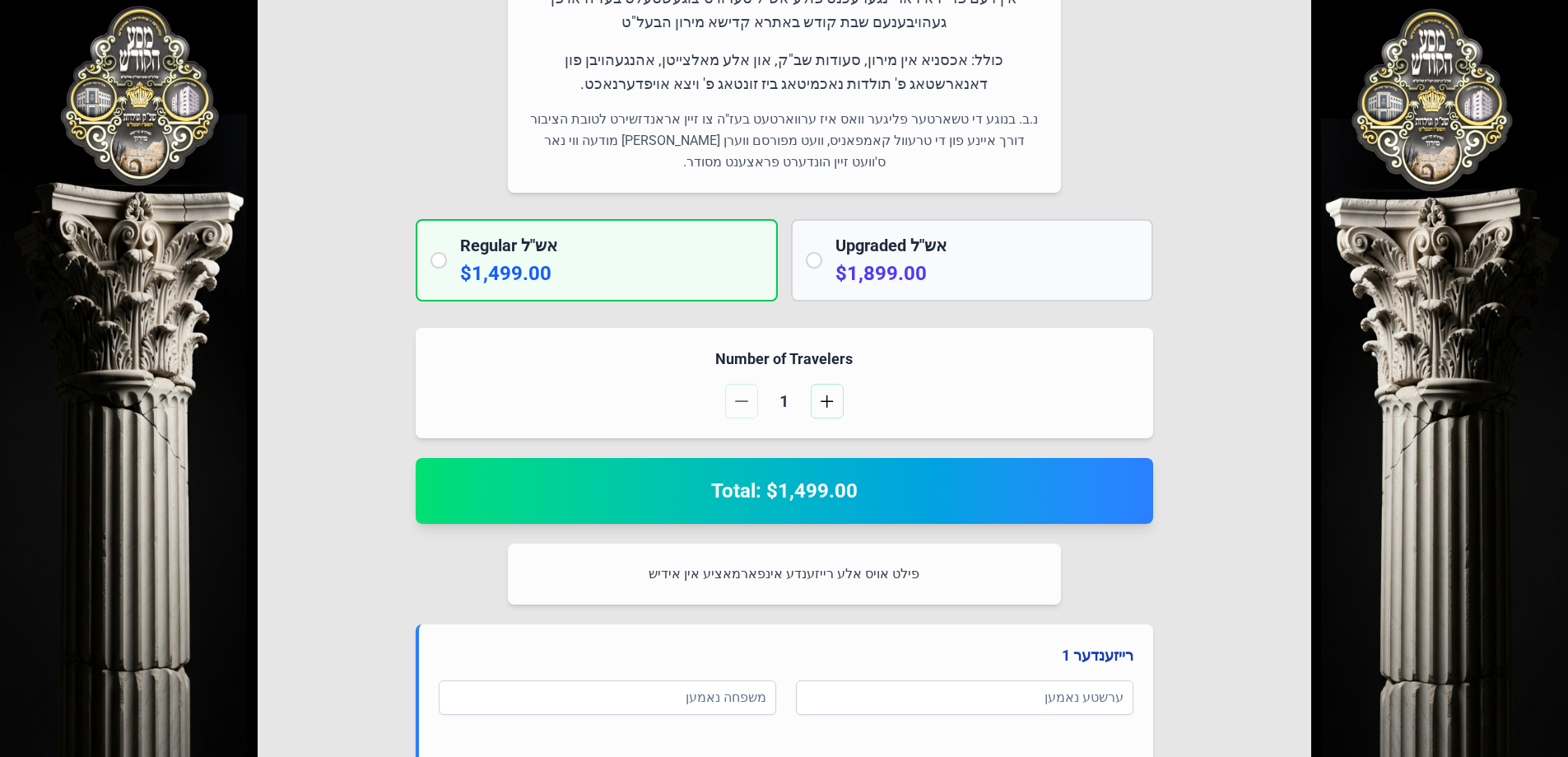
scroll to position [25, 0]
